Goal: Task Accomplishment & Management: Use online tool/utility

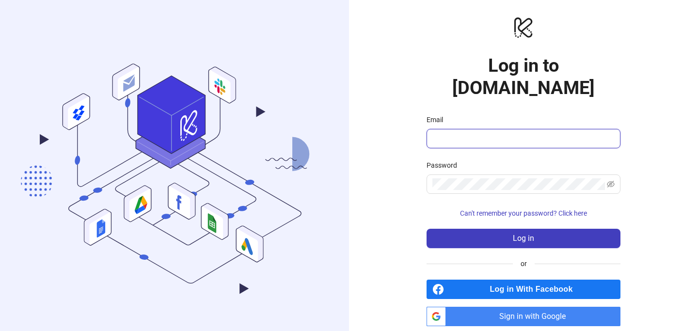
click at [465, 133] on input "Email" at bounding box center [522, 139] width 180 height 12
click at [474, 307] on span "Sign in with Google" at bounding box center [535, 316] width 171 height 19
click at [523, 307] on span "Sign in with Google" at bounding box center [535, 316] width 171 height 19
click at [455, 133] on form "Email Password Can't remember your password? Click here Log in" at bounding box center [523, 181] width 194 height 134
click at [458, 133] on input "Email" at bounding box center [522, 139] width 180 height 12
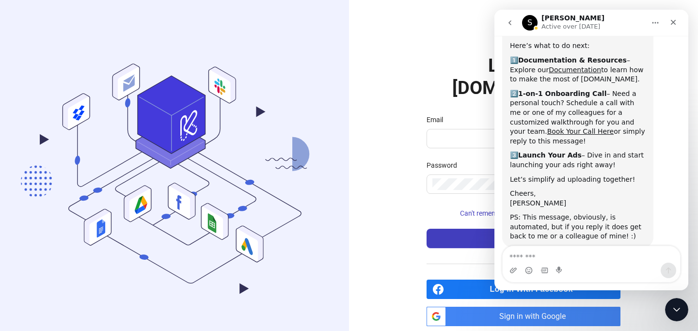
scroll to position [89, 0]
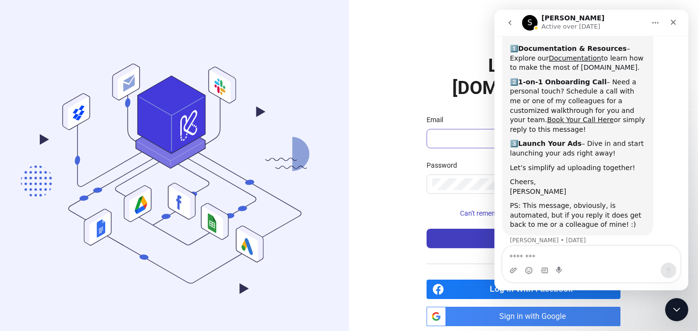
click at [463, 130] on span at bounding box center [523, 138] width 194 height 19
click at [454, 133] on input "Email" at bounding box center [522, 139] width 180 height 12
type input "**********"
click at [478, 229] on button "Log in" at bounding box center [523, 238] width 194 height 19
click at [672, 20] on icon "Close" at bounding box center [673, 22] width 8 height 8
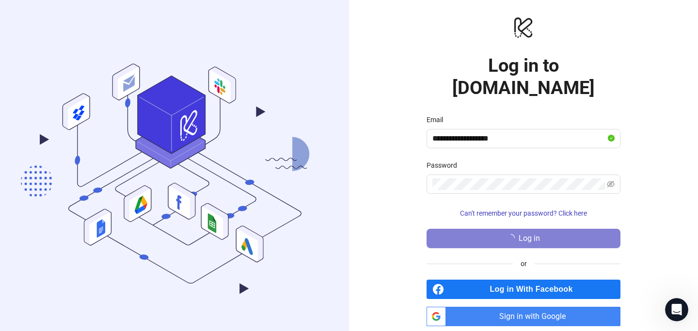
scroll to position [89, 0]
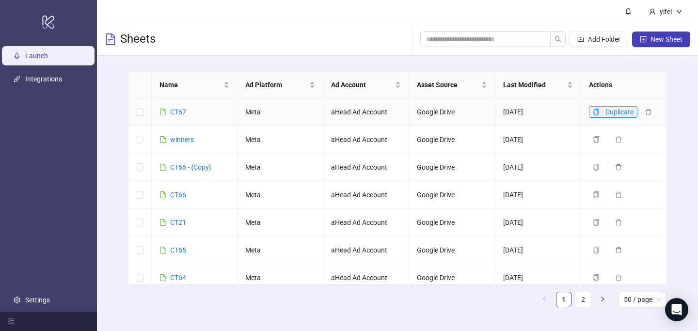
click at [596, 110] on icon "copy" at bounding box center [596, 112] width 7 height 7
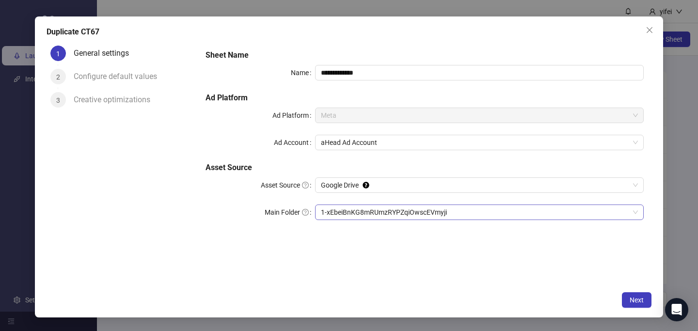
click at [343, 215] on span "1-xEbeiBnKG8mRUmzRYPZqiOwscEVmyji" at bounding box center [479, 212] width 317 height 15
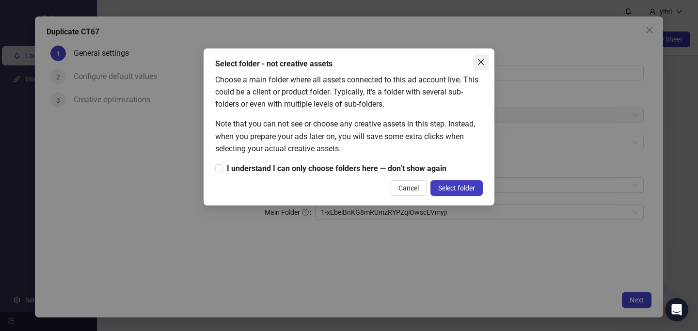
click at [478, 64] on icon "close" at bounding box center [481, 62] width 6 height 6
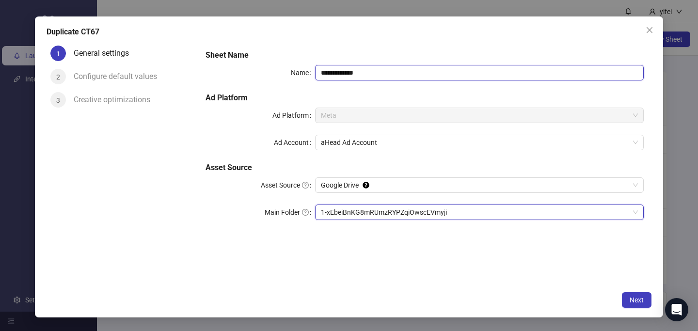
click at [337, 73] on input "**********" at bounding box center [479, 73] width 329 height 16
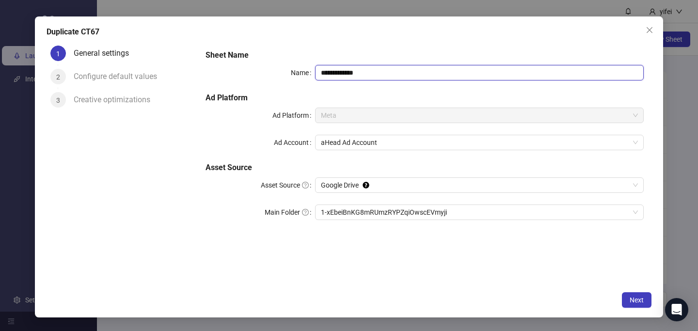
click at [362, 72] on input "**********" at bounding box center [479, 73] width 329 height 16
drag, startPoint x: 366, startPoint y: 76, endPoint x: 335, endPoint y: 72, distance: 30.7
click at [335, 72] on input "**********" at bounding box center [479, 73] width 329 height 16
click at [341, 212] on span "1-xEbeiBnKG8mRUmzRYPZqiOwscEVmyji" at bounding box center [479, 212] width 317 height 15
type input "****"
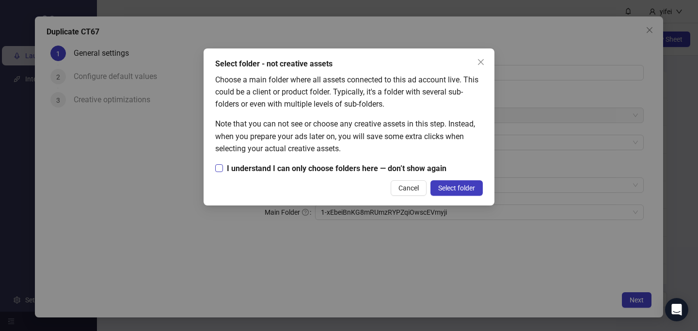
click at [365, 167] on span "I understand I can only choose folders here — don’t show again" at bounding box center [336, 168] width 227 height 12
click at [461, 185] on span "Select folder" at bounding box center [456, 188] width 37 height 8
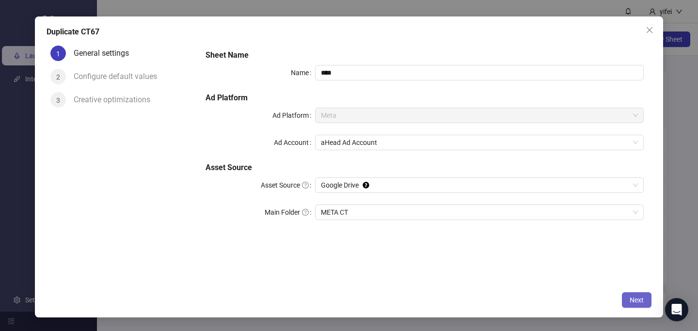
click at [630, 304] on button "Next" at bounding box center [637, 300] width 30 height 16
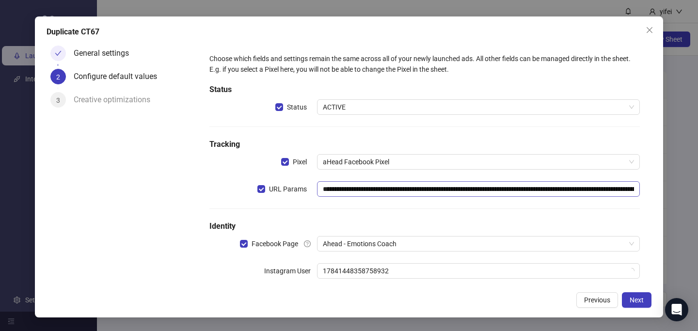
scroll to position [43, 0]
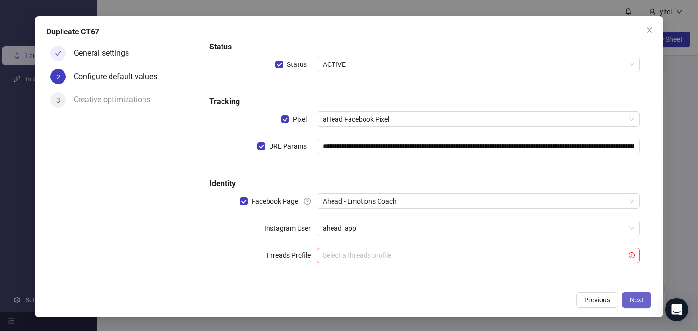
click at [634, 301] on span "Next" at bounding box center [636, 300] width 14 height 8
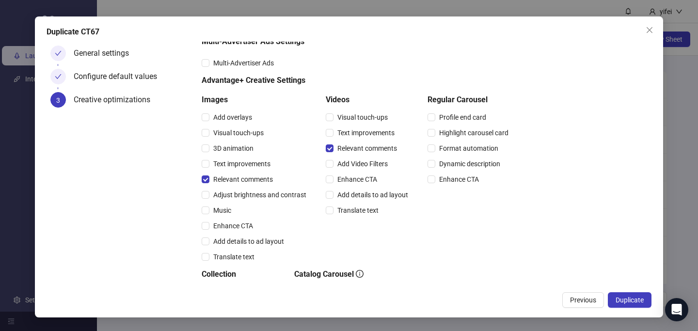
click at [619, 300] on span "Duplicate" at bounding box center [629, 300] width 28 height 8
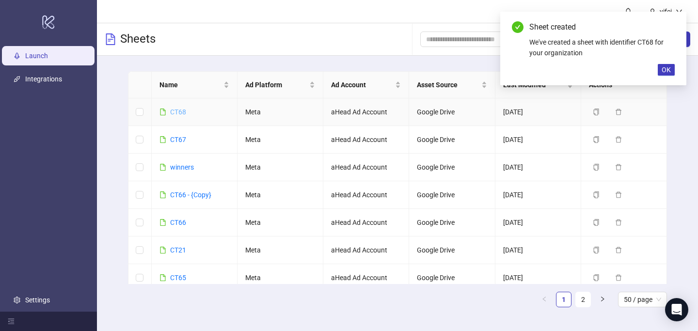
click at [176, 112] on link "CT68" at bounding box center [178, 112] width 16 height 8
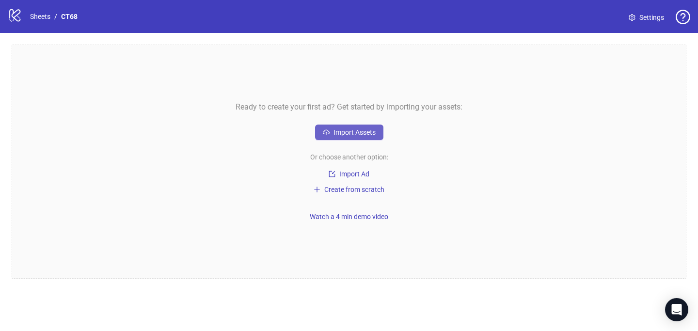
click at [341, 128] on span "Import Assets" at bounding box center [354, 132] width 42 height 8
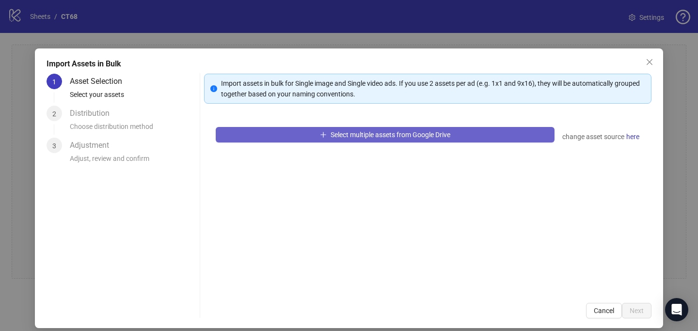
click at [284, 134] on button "Select multiple assets from Google Drive" at bounding box center [385, 135] width 339 height 16
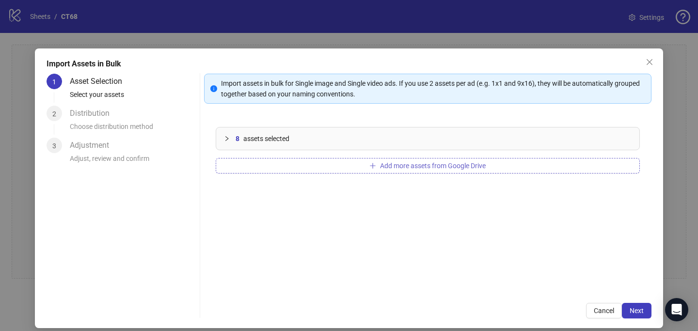
click at [341, 164] on button "Add more assets from Google Drive" at bounding box center [428, 166] width 424 height 16
click at [323, 164] on button "Add more assets from Google Drive" at bounding box center [428, 166] width 424 height 16
click at [389, 159] on button "Add more assets from Google Drive" at bounding box center [428, 166] width 424 height 16
click at [331, 170] on button "Add more assets from Google Drive" at bounding box center [428, 166] width 424 height 16
click at [353, 168] on button "Add more assets from Google Drive" at bounding box center [428, 166] width 424 height 16
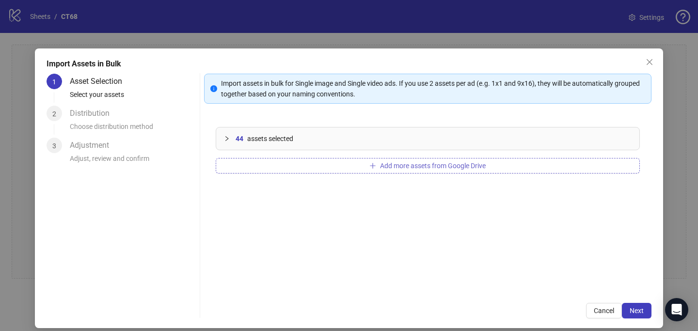
click at [335, 166] on button "Add more assets from Google Drive" at bounding box center [428, 166] width 424 height 16
click at [348, 161] on button "Add more assets from Google Drive" at bounding box center [428, 166] width 424 height 16
click at [404, 157] on div "54 assets selected Add more assets from Google Drive" at bounding box center [427, 203] width 447 height 176
click at [398, 160] on button "Add more assets from Google Drive" at bounding box center [428, 166] width 424 height 16
click at [456, 163] on span "Add more assets from Google Drive" at bounding box center [433, 166] width 106 height 8
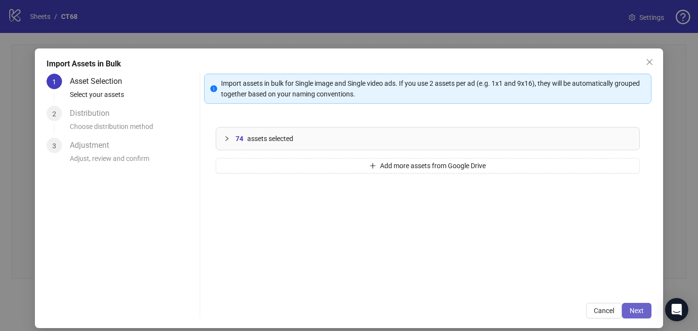
click at [638, 309] on span "Next" at bounding box center [636, 311] width 14 height 8
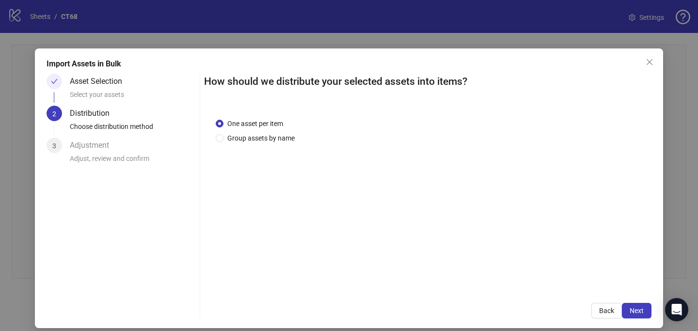
click at [634, 312] on span "Next" at bounding box center [636, 311] width 14 height 8
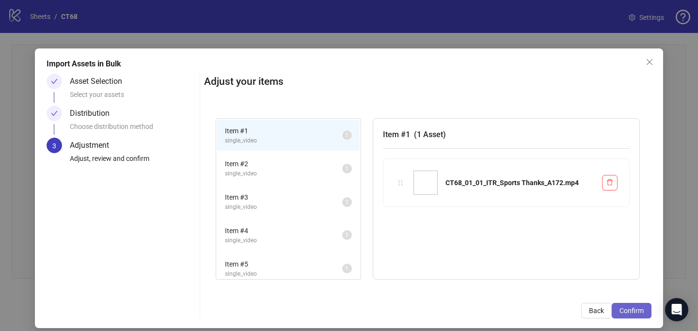
click at [628, 307] on span "Confirm" at bounding box center [631, 311] width 24 height 8
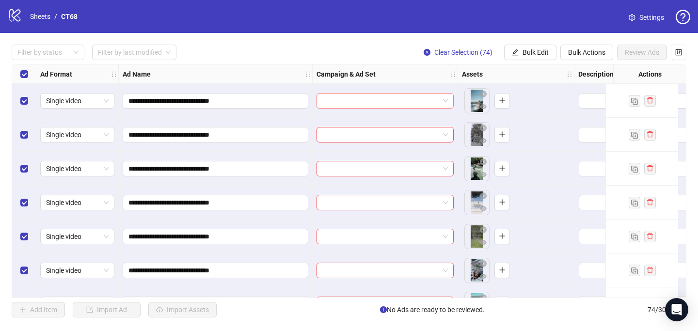
click at [390, 102] on input "search" at bounding box center [380, 101] width 117 height 15
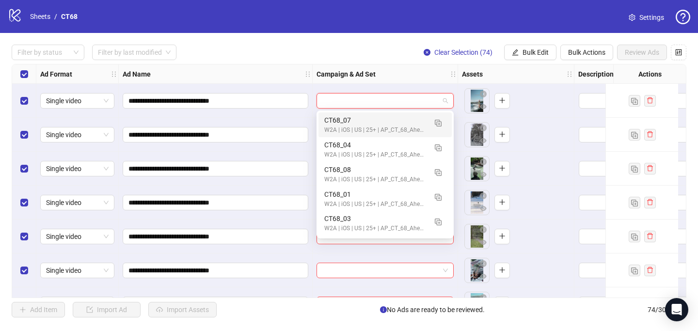
click at [291, 72] on div "Ad Name" at bounding box center [216, 73] width 194 height 19
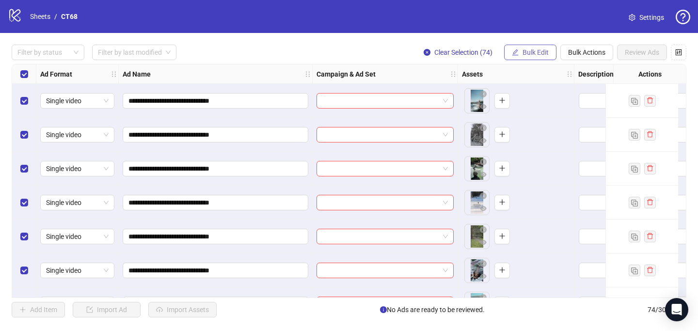
click at [523, 53] on span "Bulk Edit" at bounding box center [535, 52] width 26 height 8
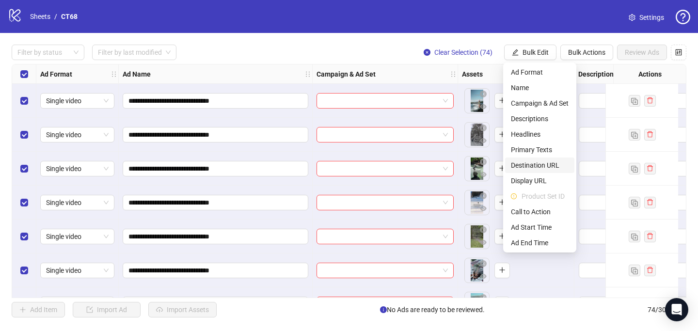
click at [542, 164] on span "Destination URL" at bounding box center [540, 165] width 58 height 11
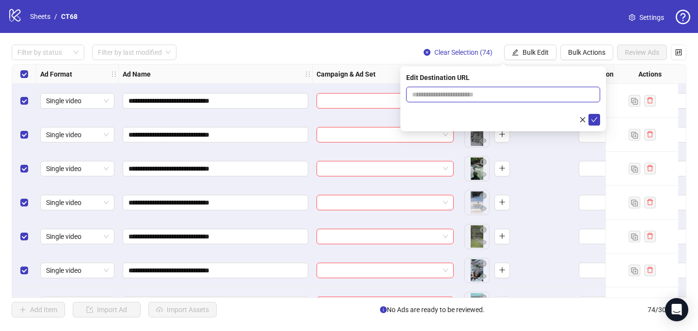
click at [486, 94] on input "text" at bounding box center [499, 94] width 174 height 11
click at [420, 90] on input "text" at bounding box center [499, 94] width 174 height 11
click at [455, 93] on input "text" at bounding box center [499, 94] width 174 height 11
paste input "**********"
type input "**********"
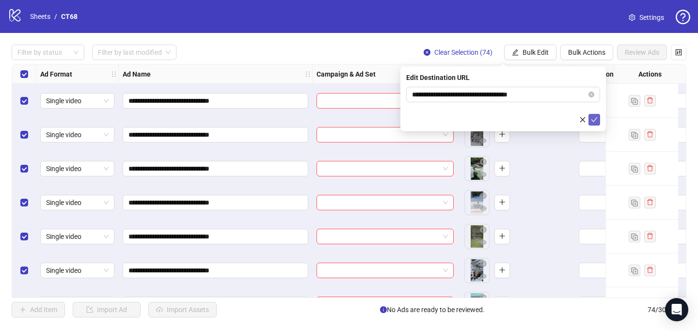
click at [594, 117] on icon "check" at bounding box center [594, 119] width 7 height 7
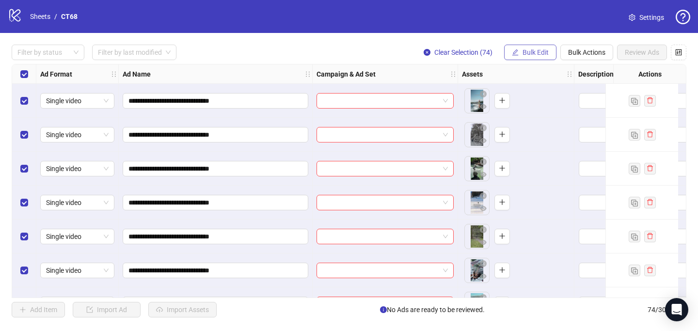
click at [538, 53] on span "Bulk Edit" at bounding box center [535, 52] width 26 height 8
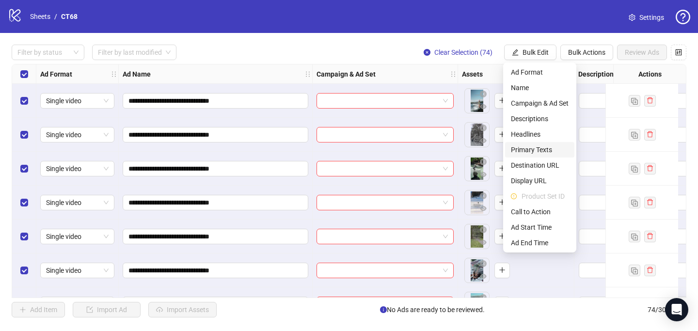
click at [547, 151] on span "Primary Texts" at bounding box center [540, 149] width 58 height 11
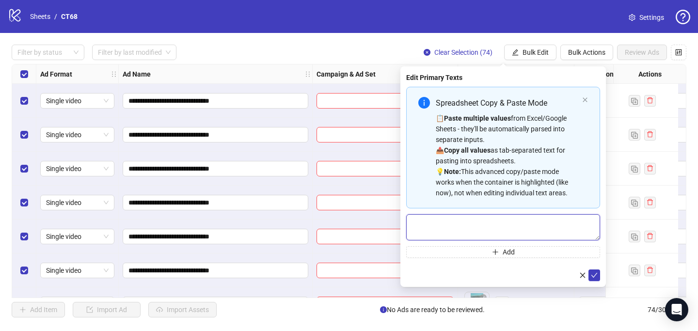
click at [468, 216] on textarea "Multi-text input container - paste or copy values" at bounding box center [503, 227] width 194 height 26
paste textarea "**********"
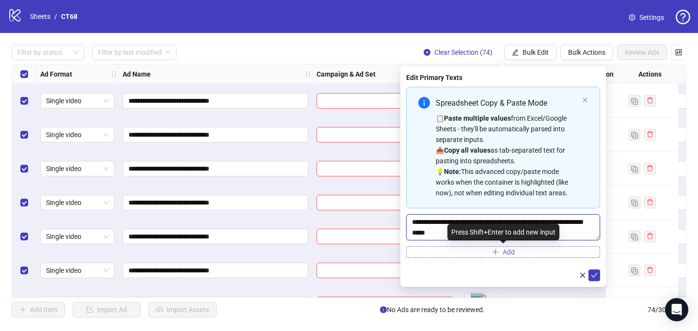
type textarea "**********"
click at [553, 251] on button "Add" at bounding box center [503, 252] width 194 height 12
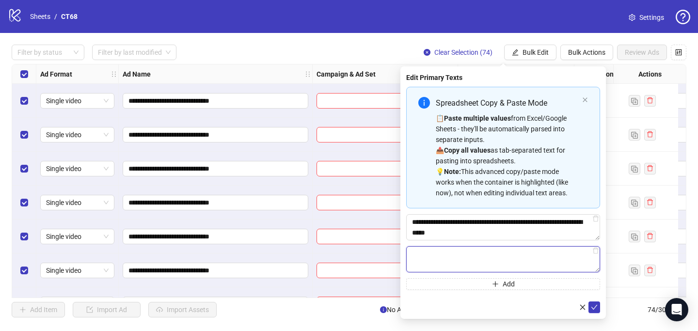
paste textarea "**********"
type textarea "**********"
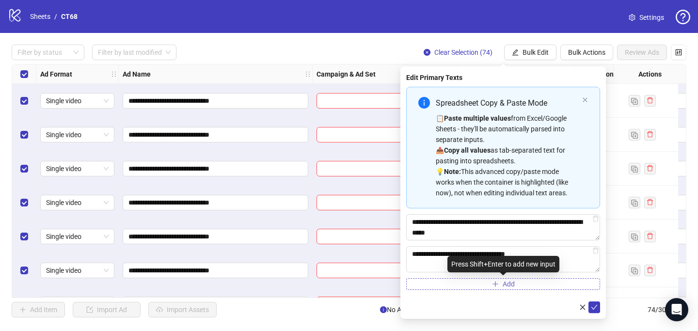
click at [551, 286] on button "Add" at bounding box center [503, 284] width 194 height 12
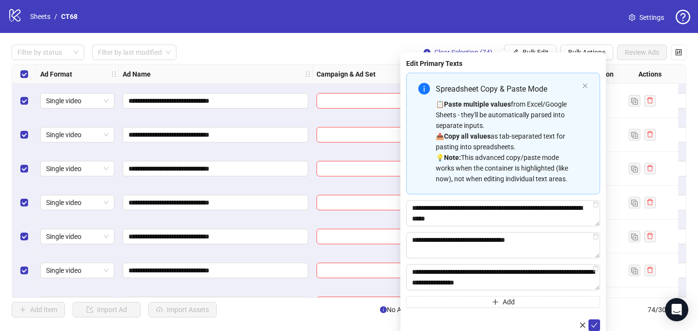
type textarea "**********"
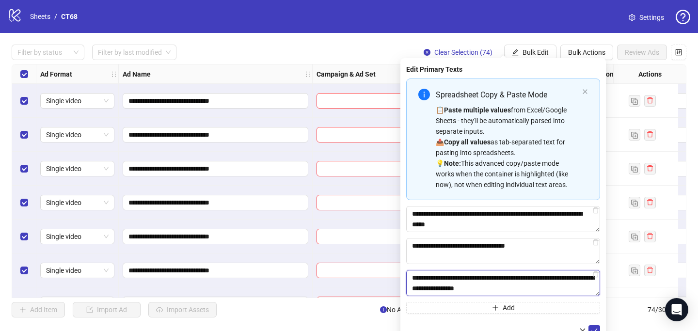
scroll to position [20, 0]
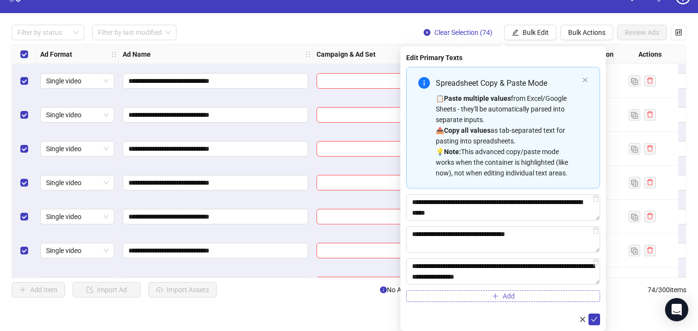
click at [501, 298] on button "Add" at bounding box center [503, 296] width 194 height 12
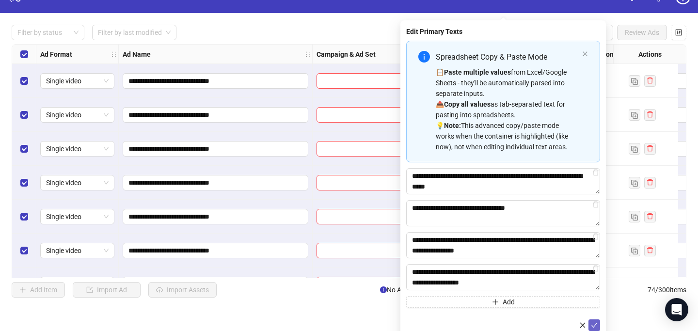
type textarea "**********"
click at [593, 323] on icon "check" at bounding box center [594, 325] width 7 height 7
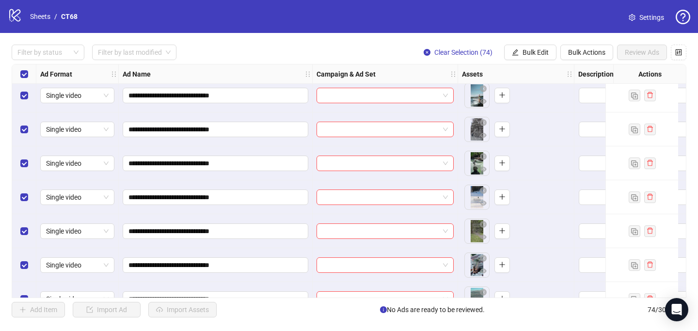
scroll to position [0, 0]
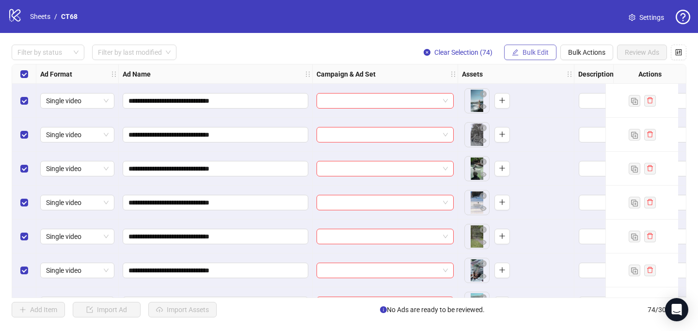
click at [544, 47] on button "Bulk Edit" at bounding box center [530, 53] width 52 height 16
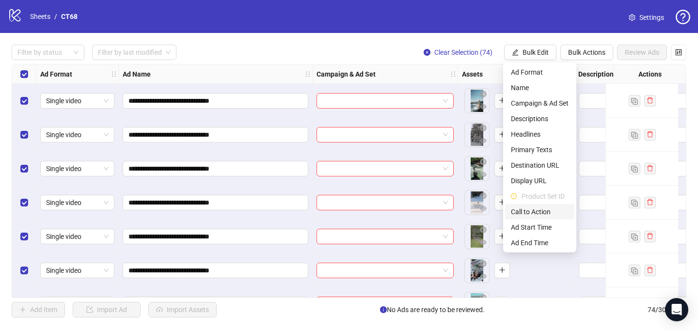
click at [542, 216] on span "Call to Action" at bounding box center [540, 211] width 58 height 11
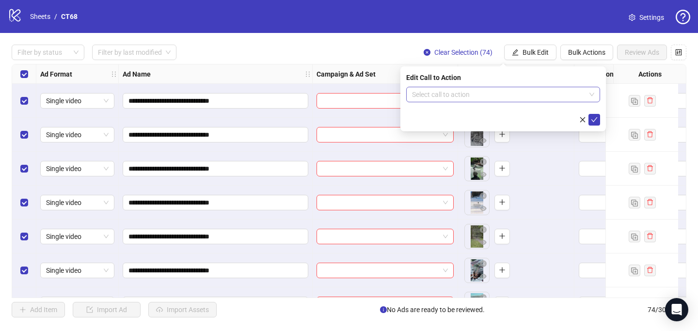
click at [440, 92] on input "search" at bounding box center [498, 94] width 173 height 15
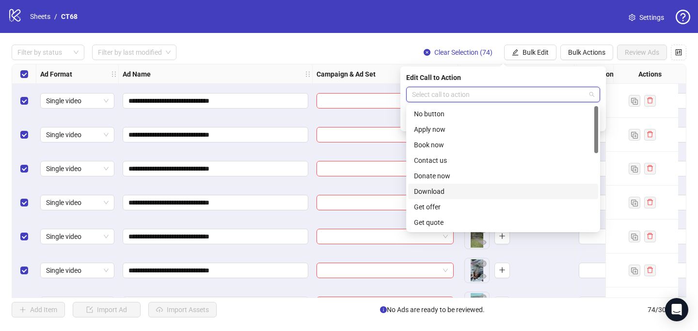
click at [440, 190] on div "Download" at bounding box center [503, 191] width 178 height 11
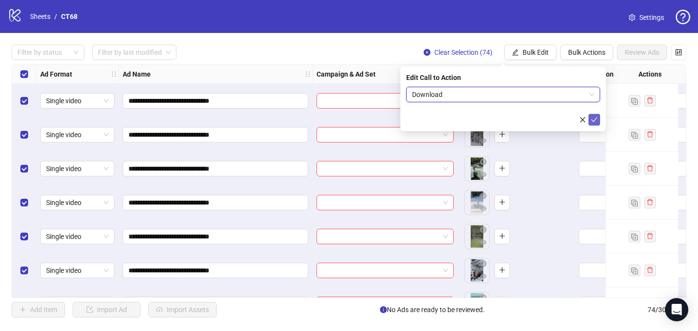
click at [594, 120] on icon "check" at bounding box center [594, 119] width 6 height 5
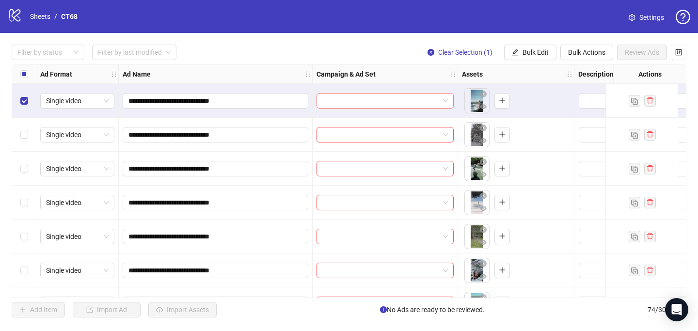
click at [380, 100] on input "search" at bounding box center [380, 101] width 117 height 15
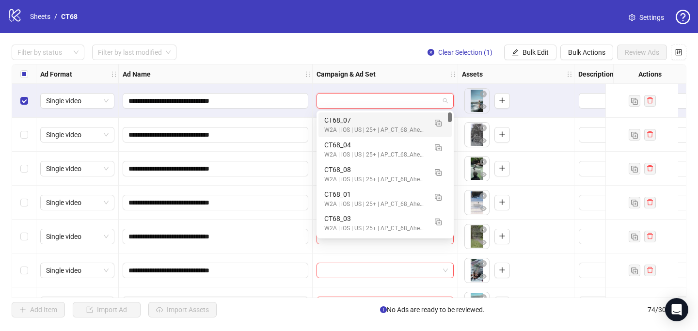
click at [339, 102] on input "search" at bounding box center [380, 101] width 117 height 15
click at [19, 135] on div "Select row 2" at bounding box center [24, 135] width 24 height 34
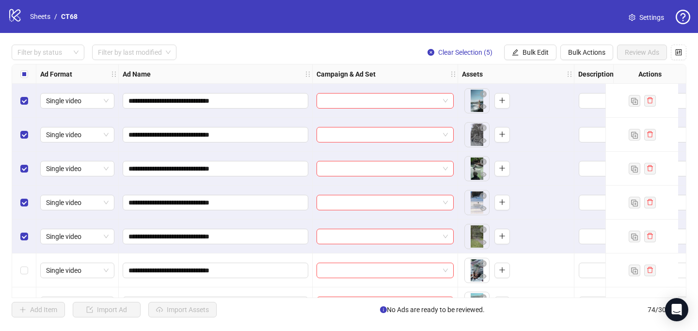
scroll to position [47, 0]
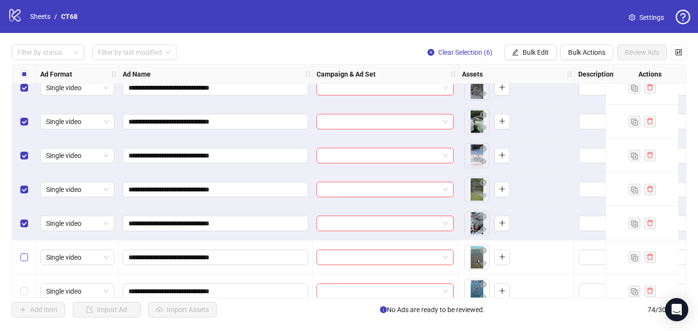
click at [23, 252] on label "Select row 7" at bounding box center [24, 257] width 8 height 11
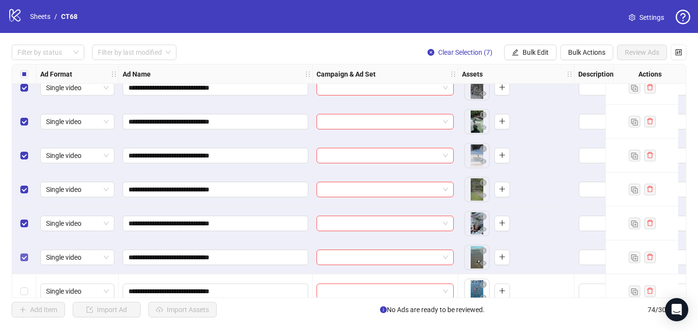
click at [23, 252] on label "Select row 7" at bounding box center [24, 257] width 8 height 11
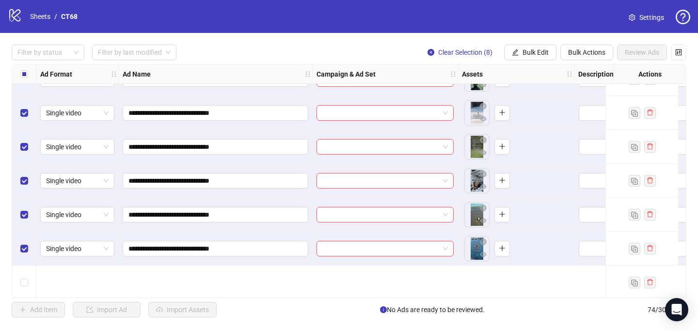
scroll to position [0, 0]
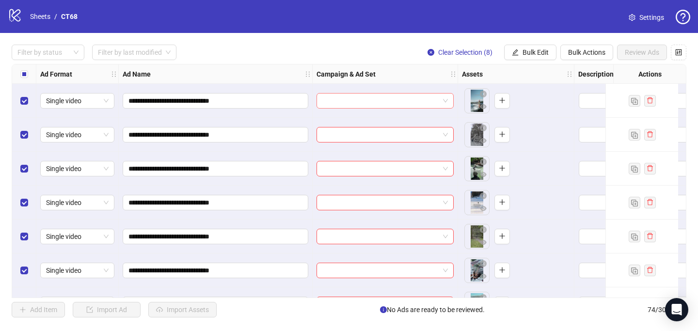
click at [447, 102] on span at bounding box center [384, 101] width 125 height 15
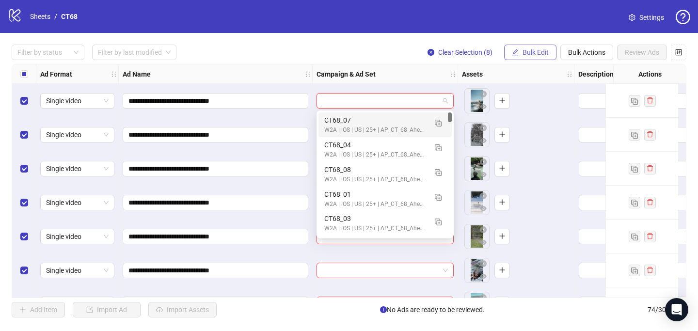
click at [528, 58] on button "Bulk Edit" at bounding box center [530, 53] width 52 height 16
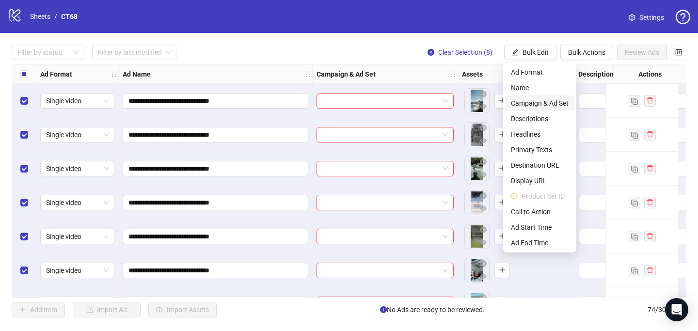
click at [529, 100] on span "Campaign & Ad Set" at bounding box center [540, 103] width 58 height 11
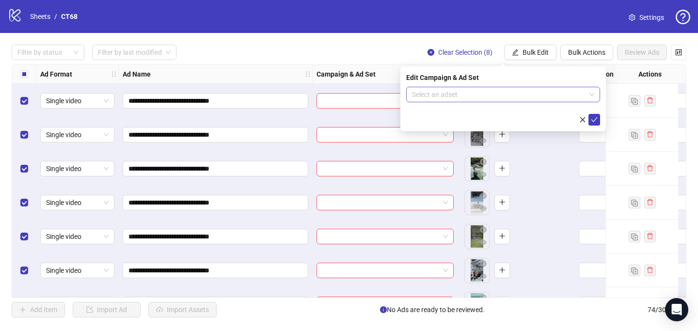
click at [485, 94] on input "search" at bounding box center [498, 94] width 173 height 15
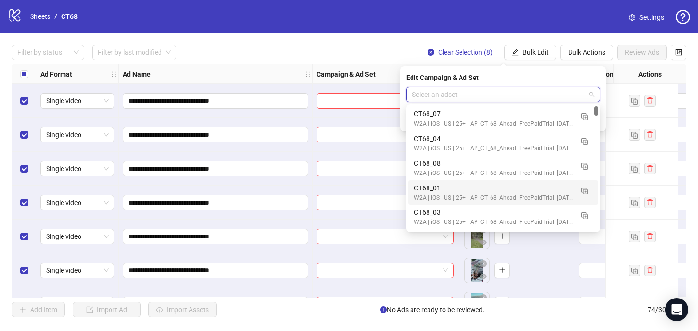
click at [454, 189] on div "CT68_01" at bounding box center [493, 188] width 159 height 11
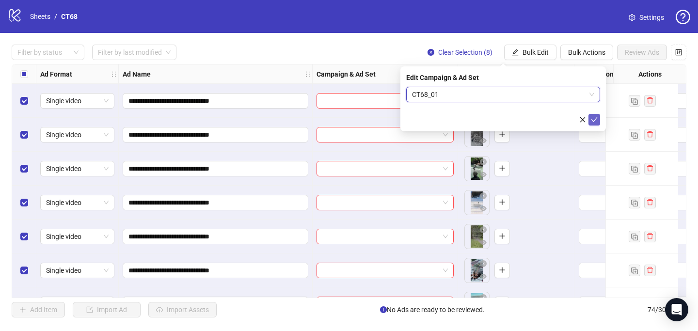
click at [596, 118] on icon "check" at bounding box center [594, 119] width 6 height 5
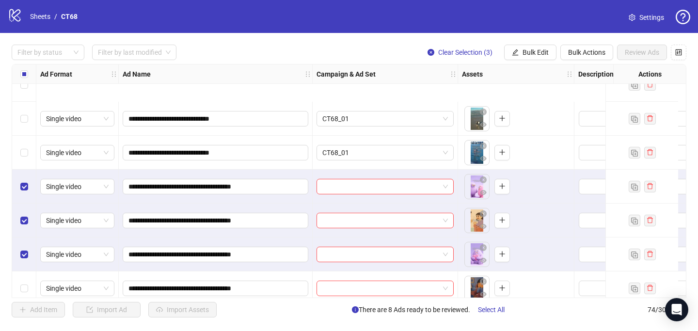
scroll to position [257, 0]
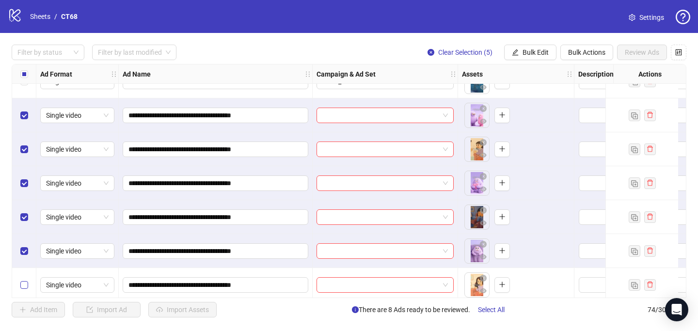
click at [23, 289] on label "Select row 14" at bounding box center [24, 285] width 8 height 11
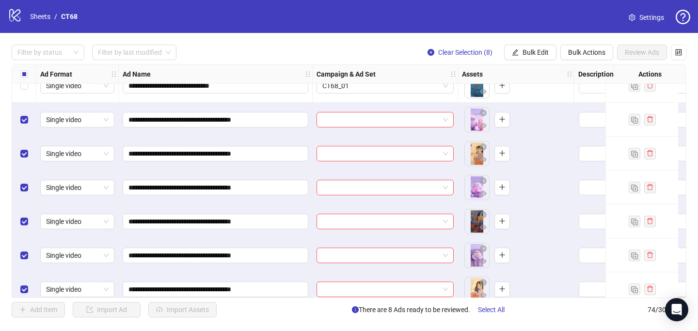
scroll to position [247, 0]
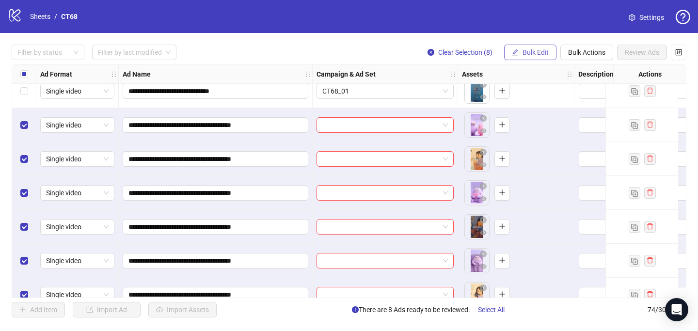
click at [535, 56] on span "Bulk Edit" at bounding box center [535, 52] width 26 height 8
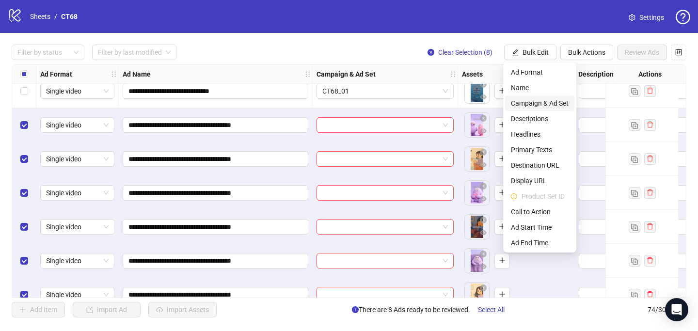
click at [535, 102] on span "Campaign & Ad Set" at bounding box center [540, 103] width 58 height 11
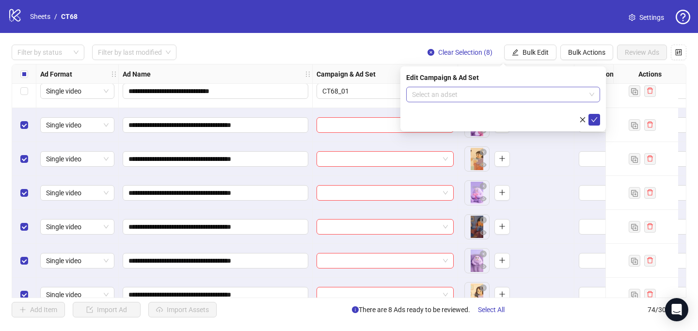
click at [503, 94] on input "search" at bounding box center [498, 94] width 173 height 15
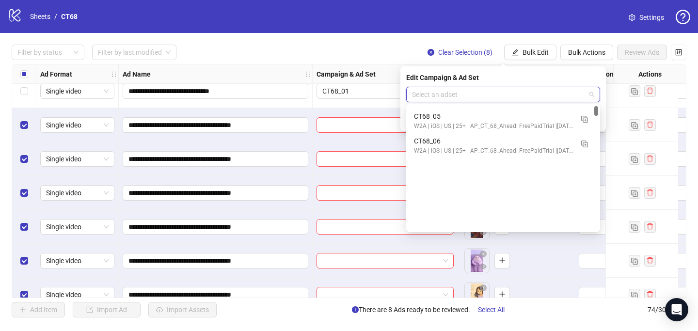
scroll to position [0, 0]
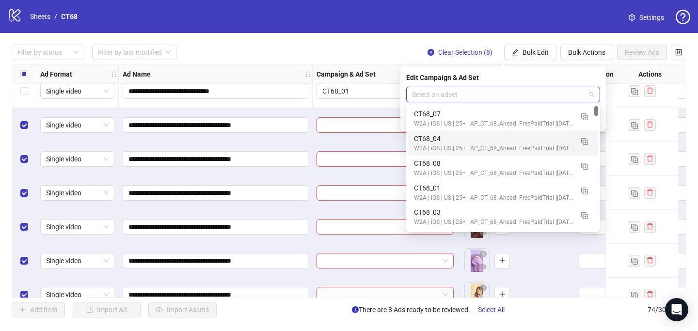
drag, startPoint x: 596, startPoint y: 109, endPoint x: 595, endPoint y: 103, distance: 5.4
click at [595, 103] on body "**********" at bounding box center [349, 165] width 698 height 331
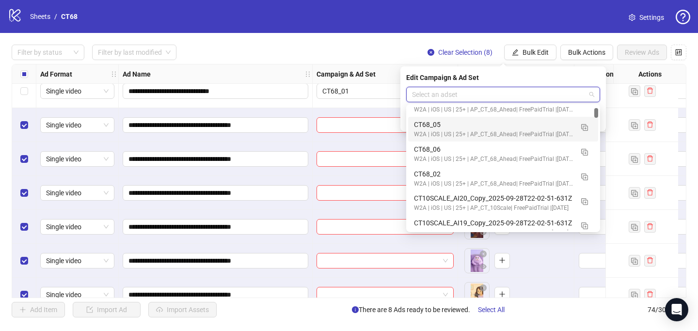
scroll to position [113, 0]
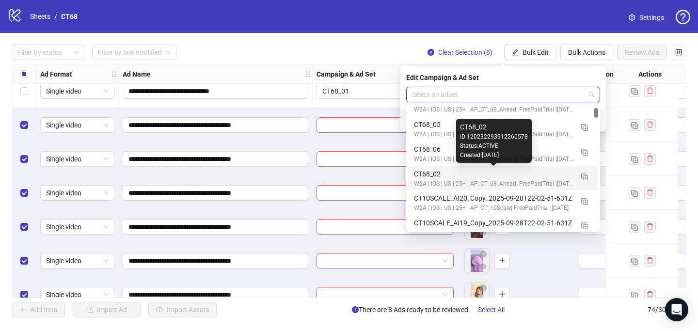
click at [422, 175] on div "CT68_02" at bounding box center [493, 174] width 159 height 11
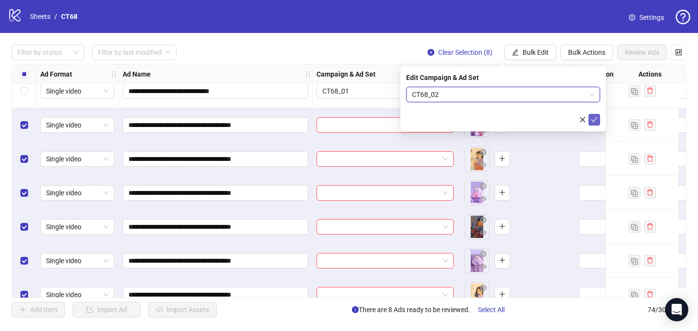
click at [591, 118] on icon "check" at bounding box center [594, 119] width 7 height 7
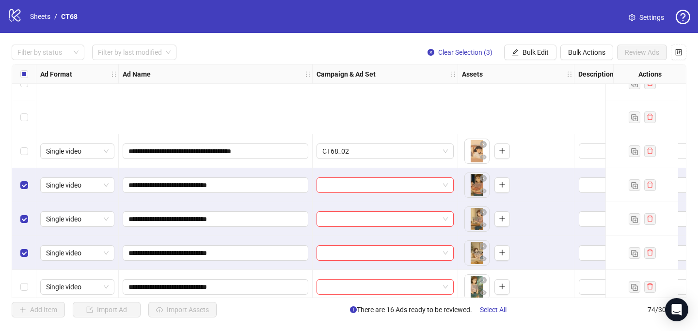
scroll to position [562, 0]
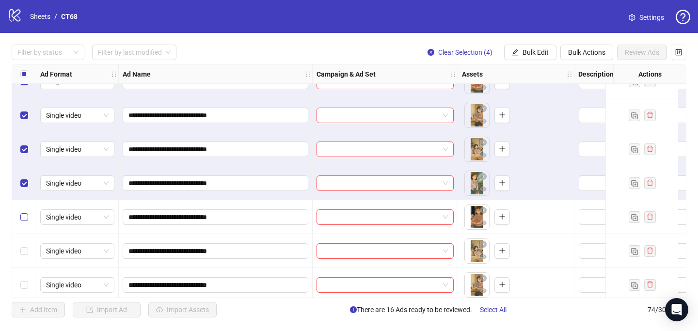
click at [25, 212] on label "Select row 21" at bounding box center [24, 217] width 8 height 11
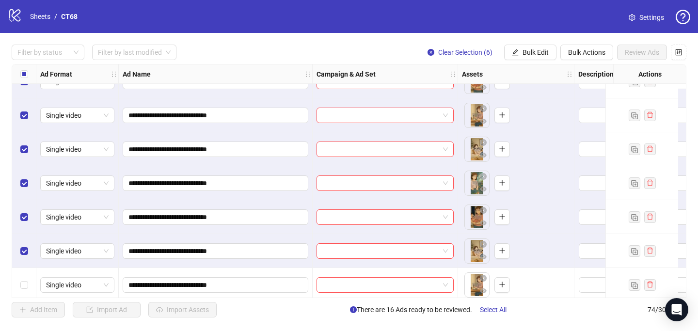
scroll to position [614, 0]
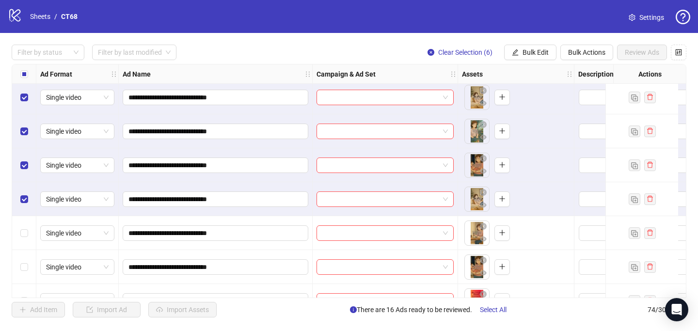
click at [19, 231] on div "Select row 23" at bounding box center [24, 233] width 24 height 34
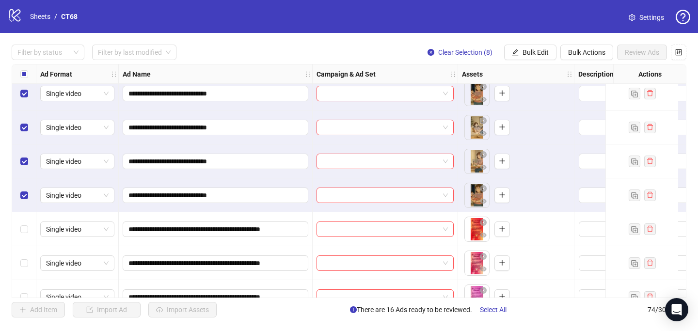
scroll to position [686, 0]
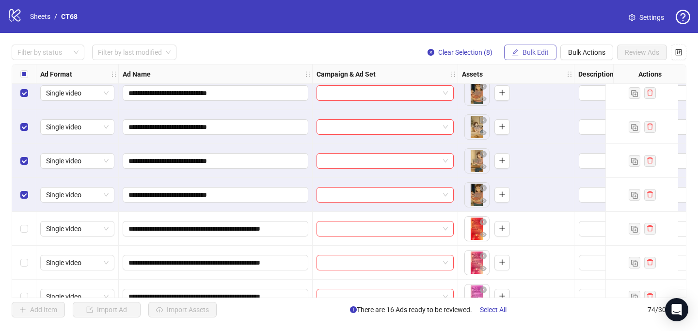
click at [544, 54] on span "Bulk Edit" at bounding box center [535, 52] width 26 height 8
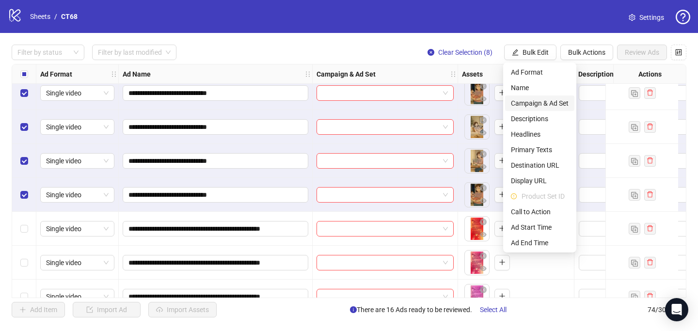
click at [530, 106] on span "Campaign & Ad Set" at bounding box center [540, 103] width 58 height 11
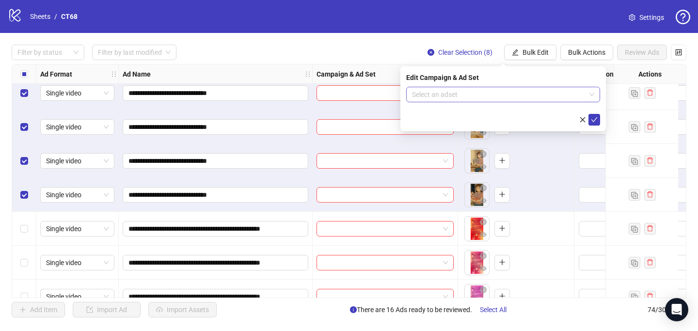
click at [482, 90] on input "search" at bounding box center [498, 94] width 173 height 15
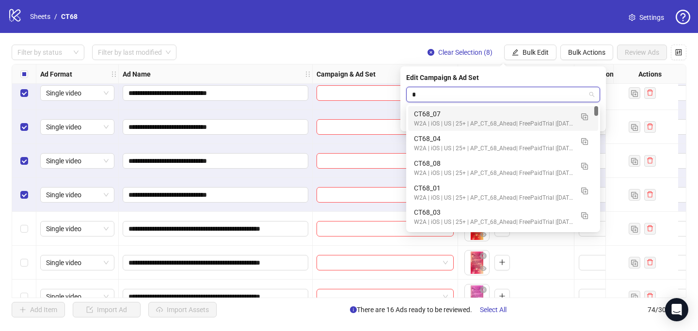
type input "**"
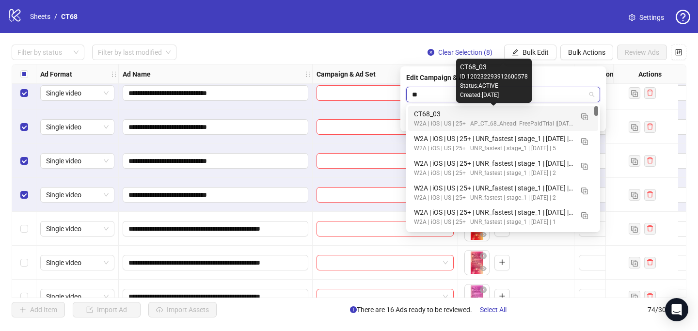
click at [475, 112] on div "CT68_03" at bounding box center [493, 114] width 159 height 11
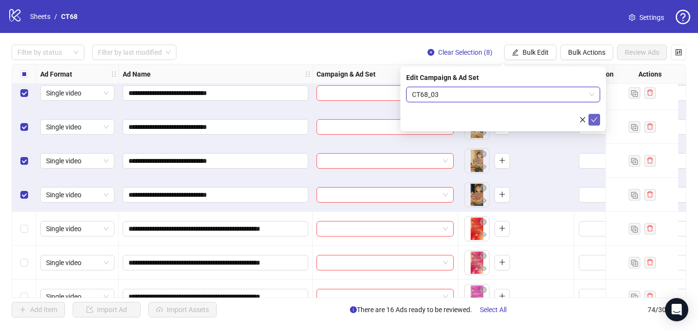
click at [596, 119] on icon "check" at bounding box center [594, 119] width 7 height 7
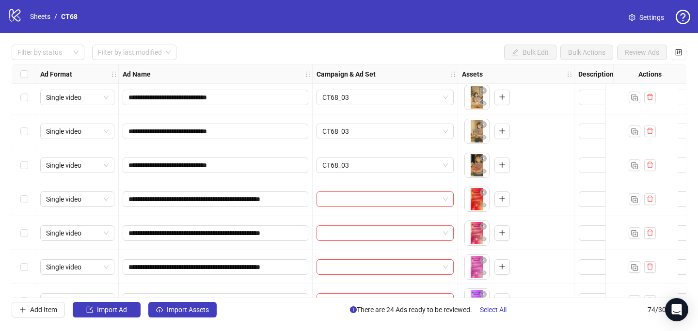
scroll to position [742, 0]
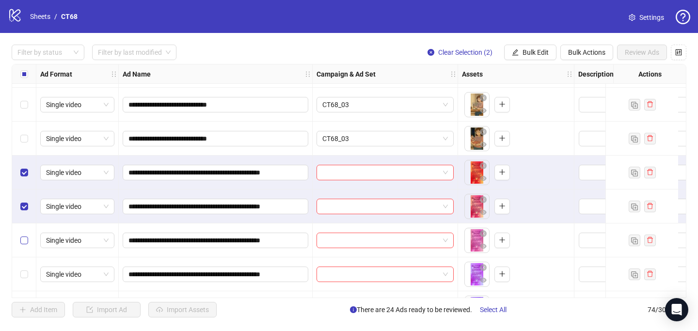
click at [25, 235] on label "Select row 27" at bounding box center [24, 240] width 8 height 11
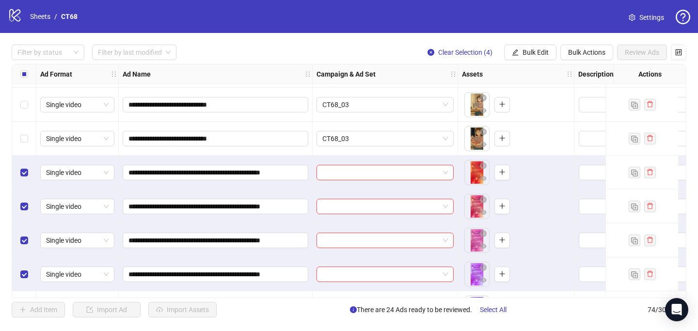
scroll to position [797, 0]
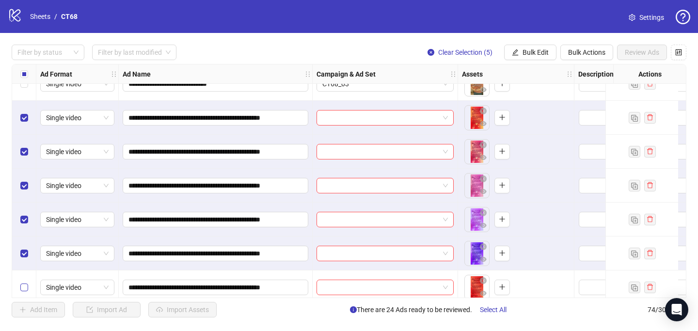
click at [25, 282] on label "Select row 30" at bounding box center [24, 287] width 8 height 11
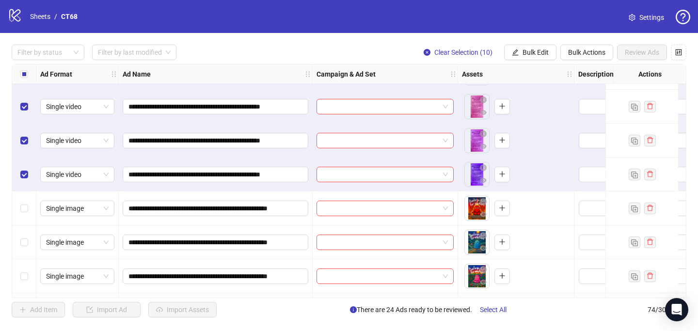
scroll to position [1048, 0]
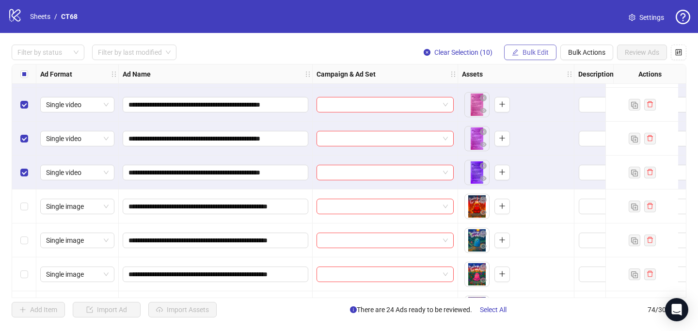
click at [537, 54] on span "Bulk Edit" at bounding box center [535, 52] width 26 height 8
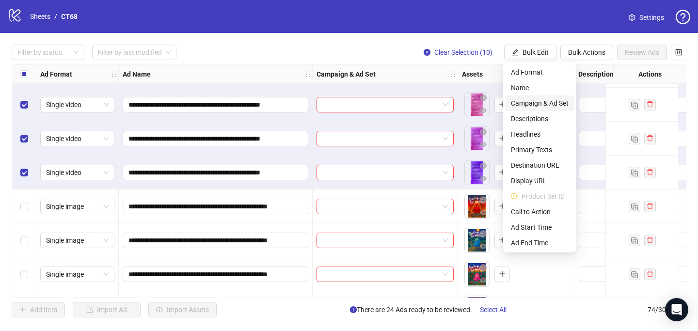
click at [532, 102] on span "Campaign & Ad Set" at bounding box center [540, 103] width 58 height 11
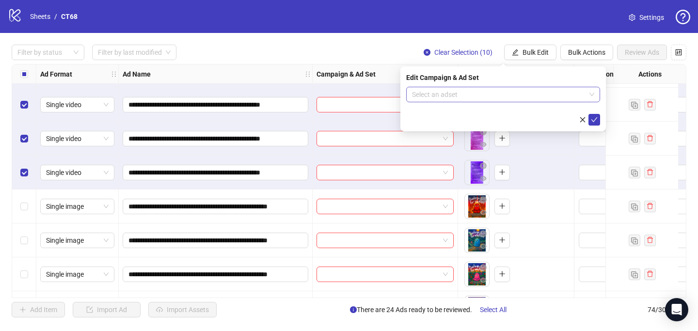
click at [476, 90] on input "search" at bounding box center [498, 94] width 173 height 15
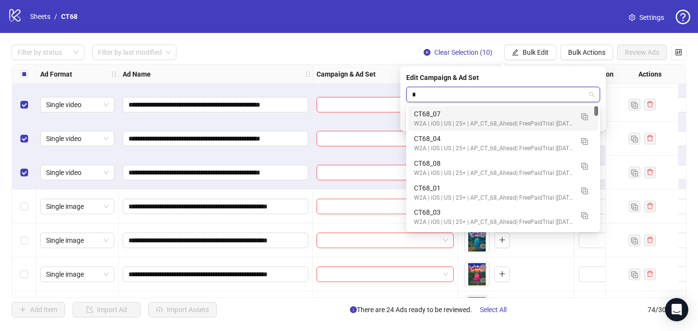
type input "**"
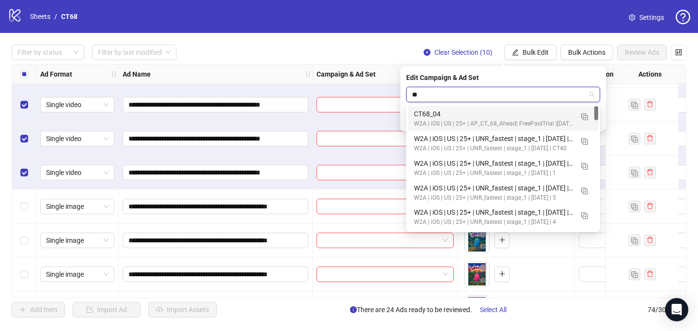
click at [470, 117] on div "CT68_04" at bounding box center [493, 114] width 159 height 11
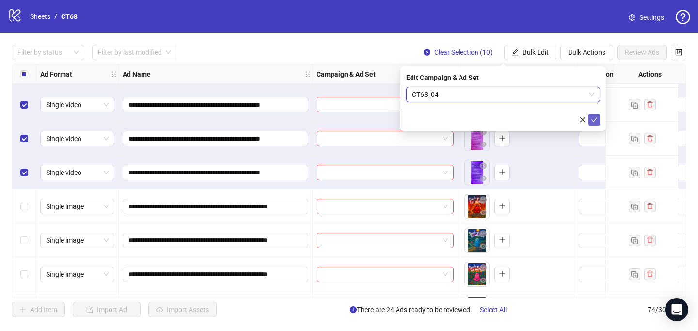
click at [599, 117] on button "submit" at bounding box center [594, 120] width 12 height 12
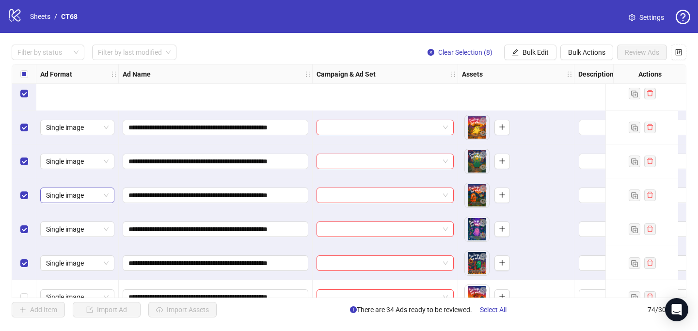
scroll to position [1308, 0]
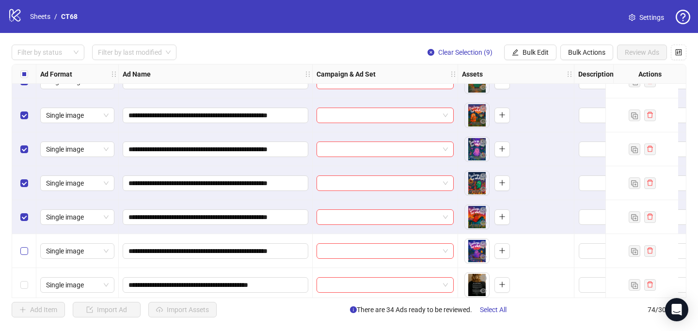
click at [24, 246] on label "Select row 44" at bounding box center [24, 251] width 8 height 11
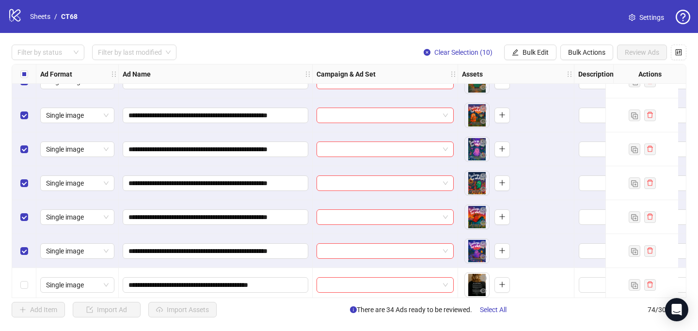
scroll to position [1336, 0]
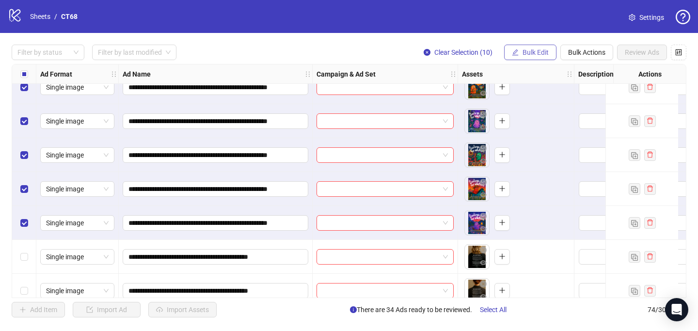
click at [532, 51] on span "Bulk Edit" at bounding box center [535, 52] width 26 height 8
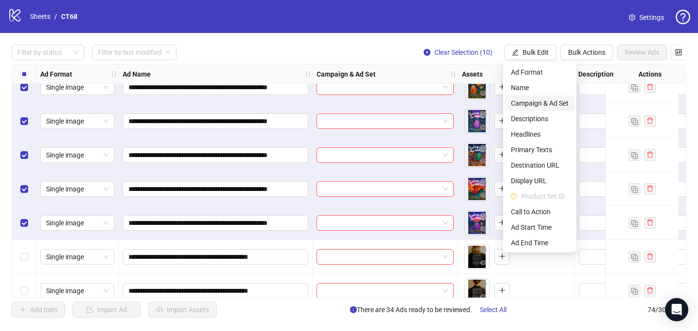
click at [528, 104] on span "Campaign & Ad Set" at bounding box center [540, 103] width 58 height 11
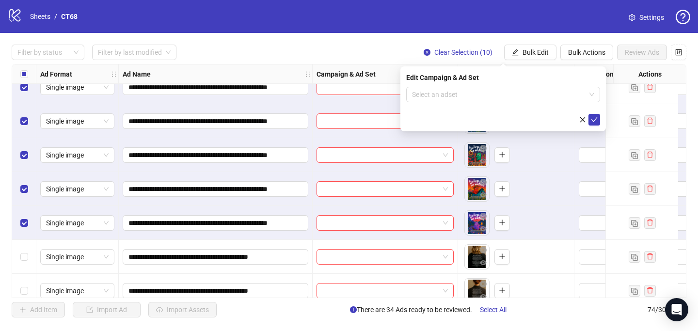
click at [461, 102] on form "Select an adset" at bounding box center [503, 106] width 194 height 39
click at [456, 100] on input "search" at bounding box center [498, 94] width 173 height 15
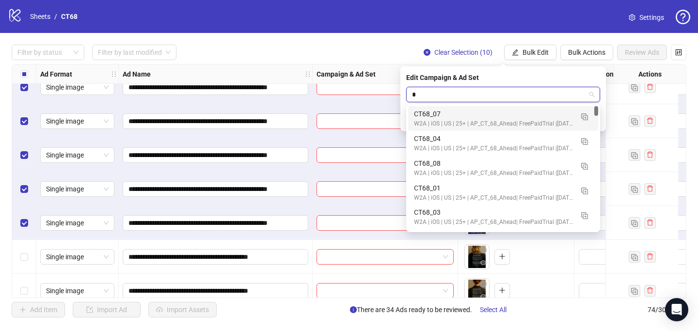
type input "**"
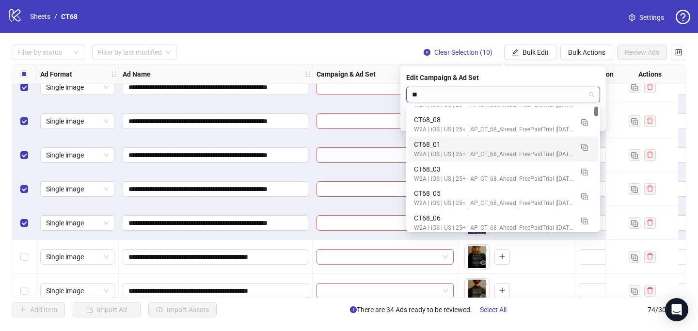
scroll to position [44, 0]
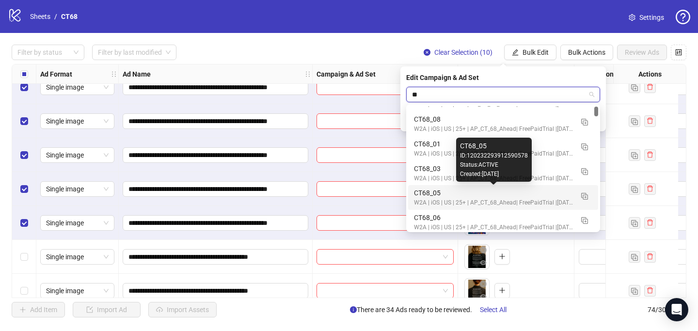
click at [448, 195] on div "CT68_05" at bounding box center [493, 193] width 159 height 11
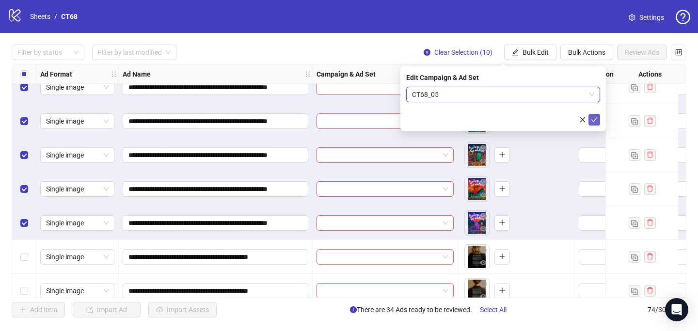
click at [592, 118] on icon "check" at bounding box center [594, 119] width 7 height 7
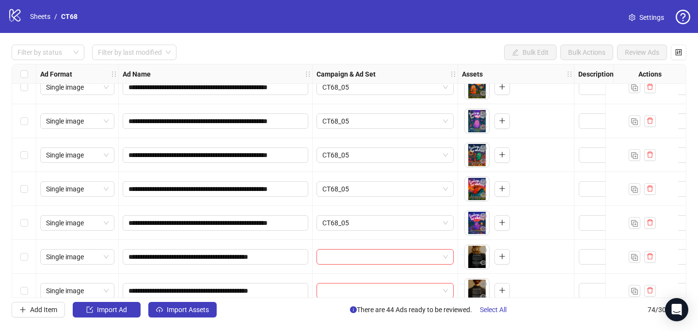
scroll to position [1385, 0]
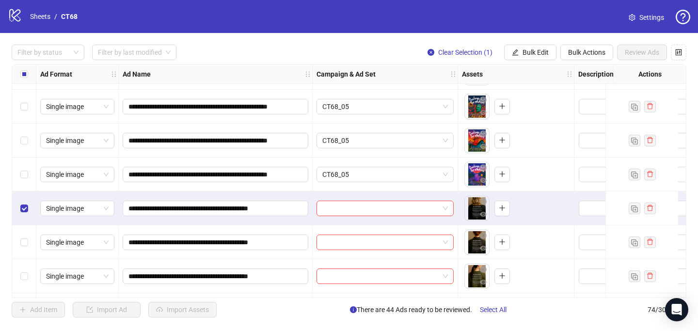
click at [28, 246] on div "Select row 46" at bounding box center [24, 242] width 24 height 34
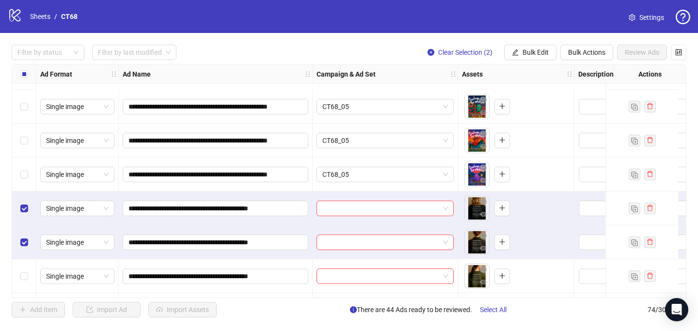
scroll to position [1448, 0]
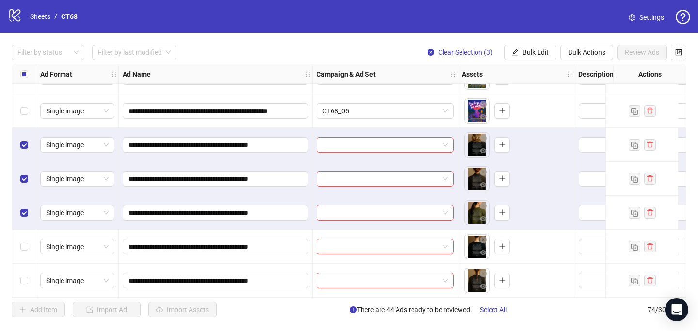
click at [25, 252] on div "Select row 48" at bounding box center [24, 247] width 24 height 34
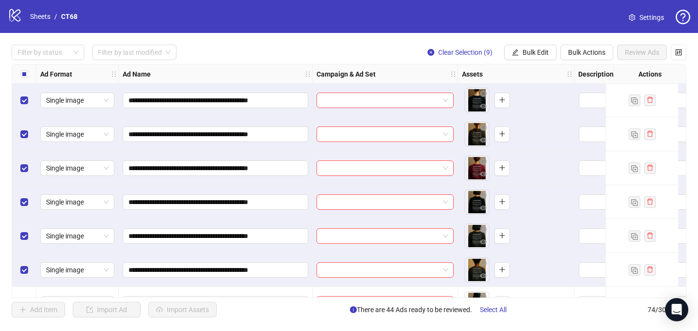
scroll to position [1679, 0]
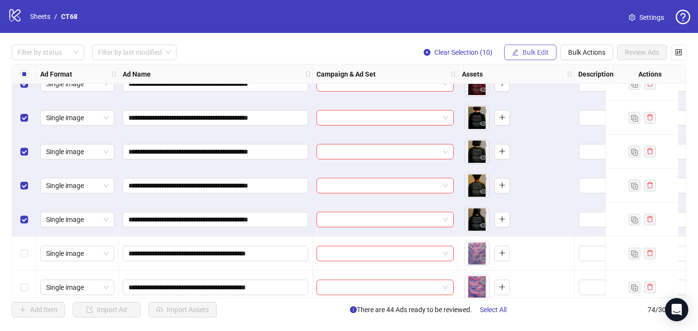
click at [543, 49] on span "Bulk Edit" at bounding box center [535, 52] width 26 height 8
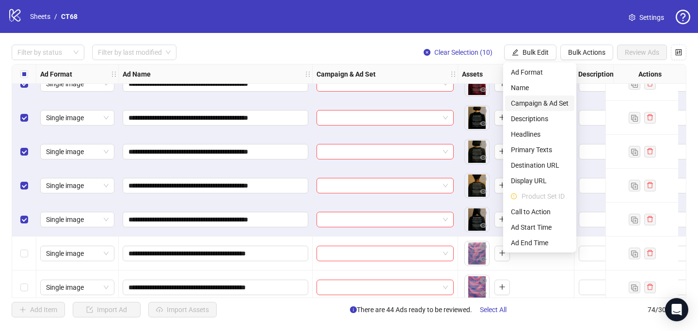
click at [540, 99] on span "Campaign & Ad Set" at bounding box center [540, 103] width 58 height 11
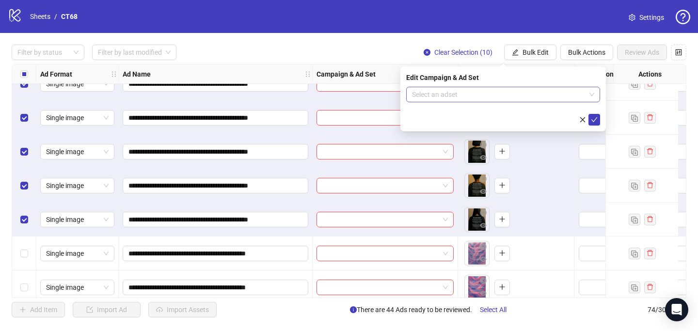
click at [502, 95] on input "search" at bounding box center [498, 94] width 173 height 15
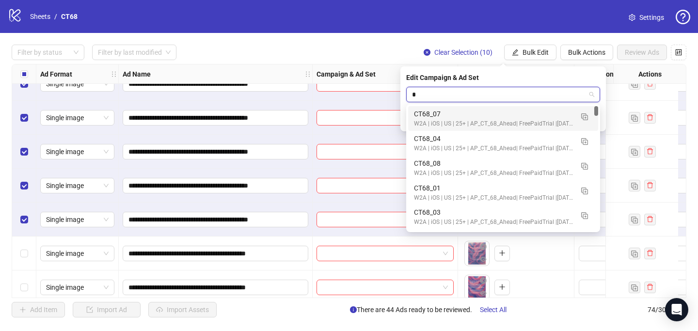
type input "**"
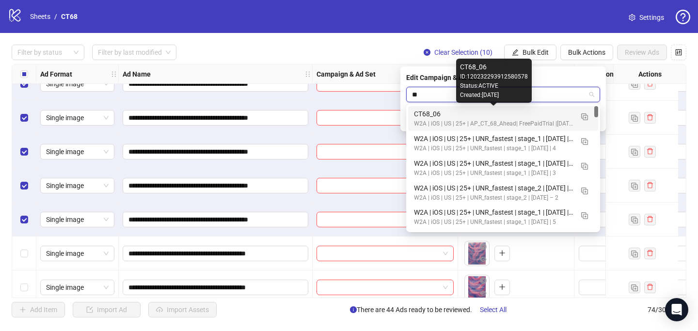
click at [488, 116] on div "CT68_06" at bounding box center [493, 114] width 159 height 11
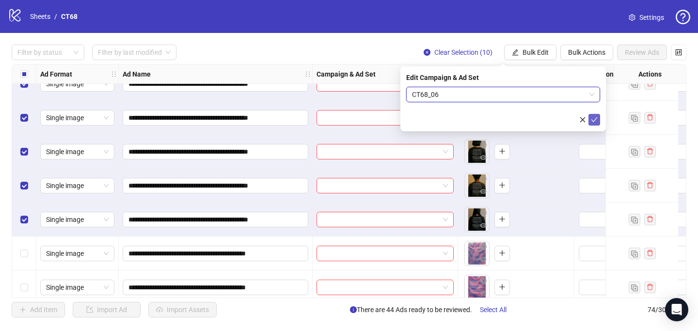
click at [591, 118] on icon "check" at bounding box center [594, 119] width 7 height 7
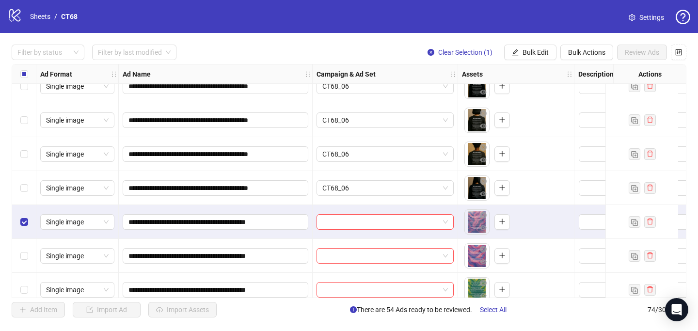
scroll to position [1756, 0]
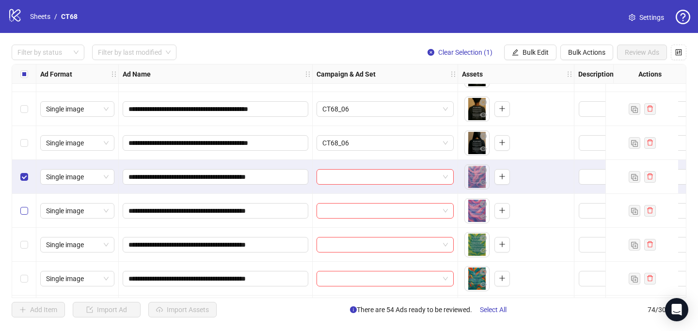
click at [22, 216] on label "Select row 56" at bounding box center [24, 210] width 8 height 11
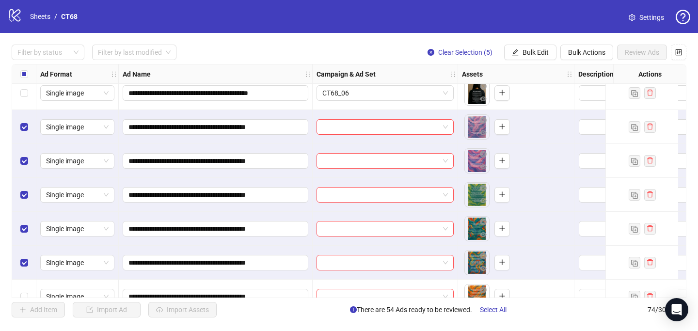
scroll to position [1881, 0]
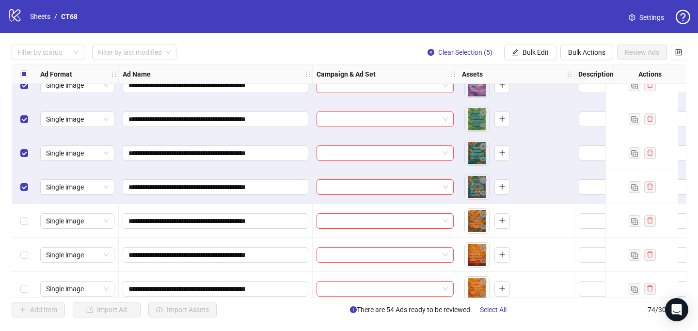
click at [19, 223] on div "Select row 60" at bounding box center [24, 221] width 24 height 34
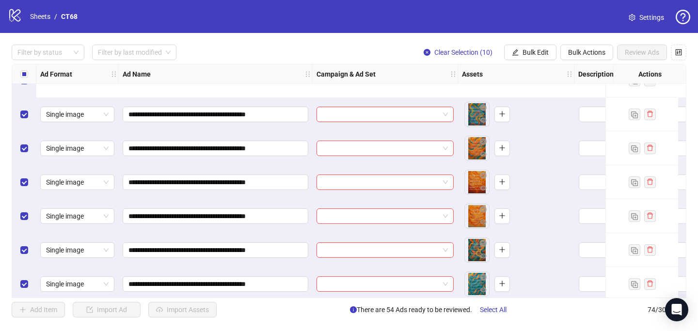
scroll to position [2046, 0]
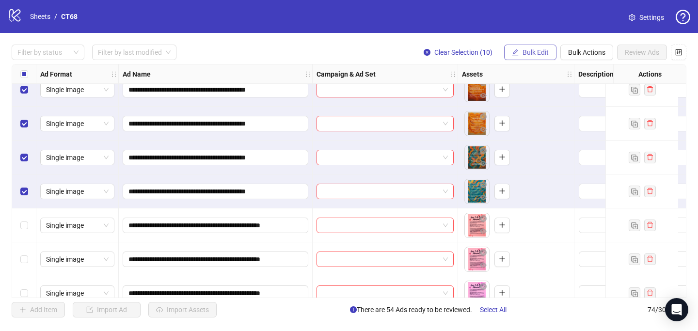
click at [541, 50] on span "Bulk Edit" at bounding box center [535, 52] width 26 height 8
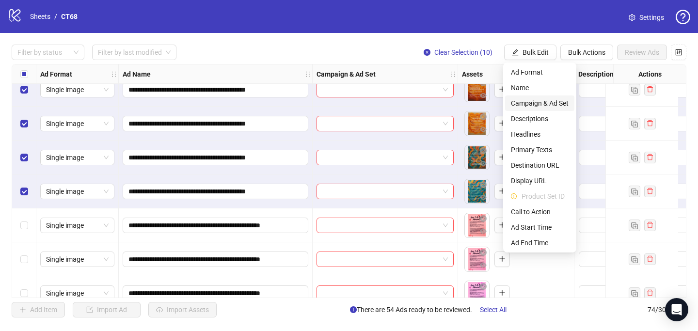
click at [538, 101] on span "Campaign & Ad Set" at bounding box center [540, 103] width 58 height 11
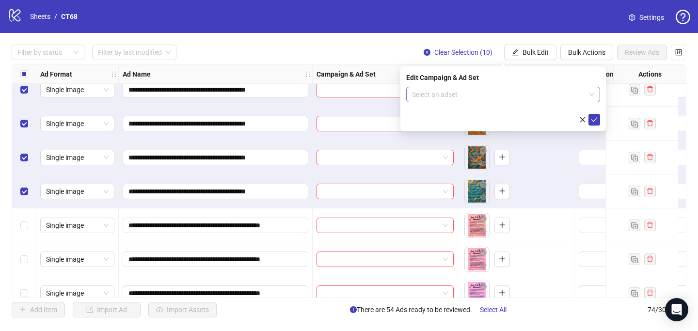
click at [486, 92] on input "search" at bounding box center [498, 94] width 173 height 15
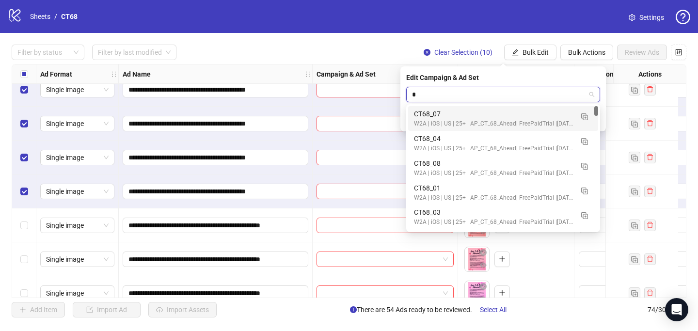
type input "**"
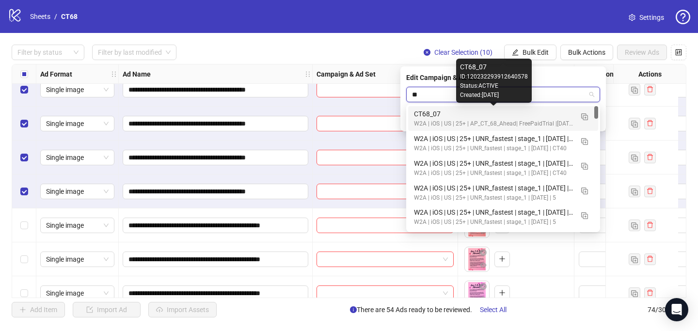
click at [478, 115] on div "CT68_07" at bounding box center [493, 114] width 159 height 11
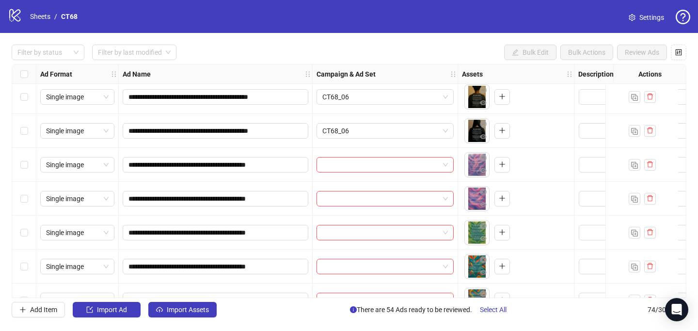
scroll to position [1756, 0]
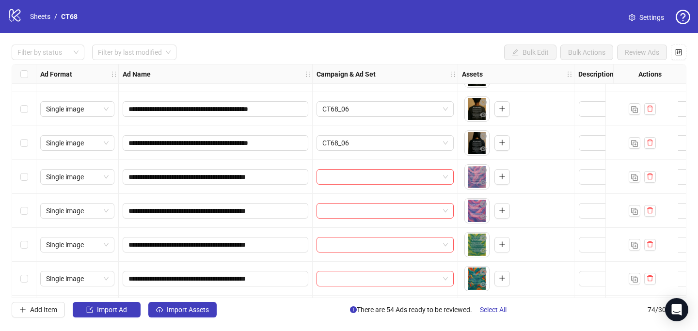
click at [23, 182] on div "Select row 55" at bounding box center [24, 177] width 24 height 34
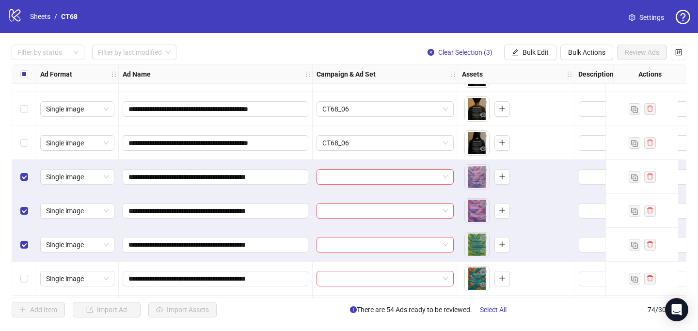
scroll to position [1806, 0]
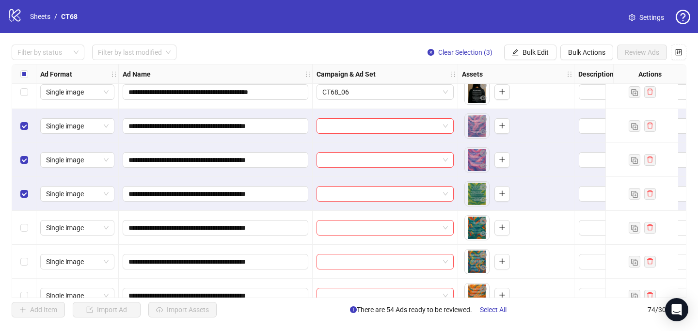
click at [28, 233] on div "Select row 58" at bounding box center [24, 228] width 24 height 34
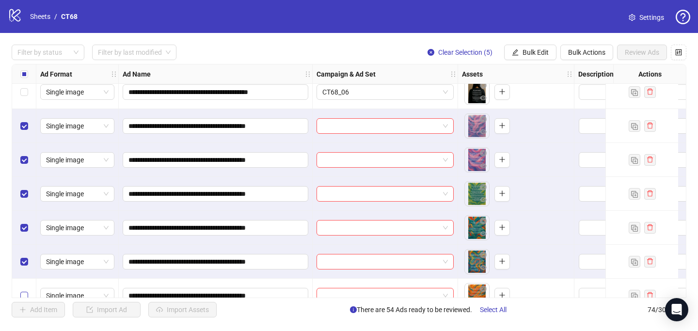
scroll to position [1867, 0]
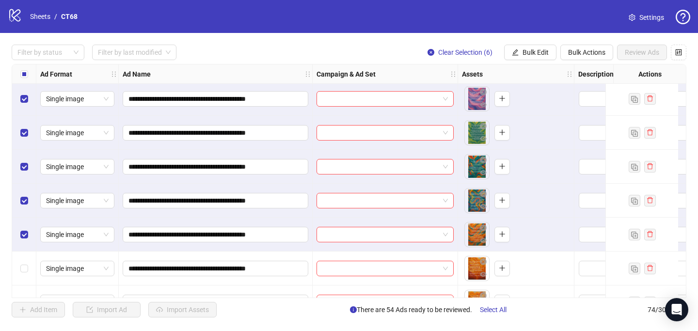
click at [23, 262] on div "Select row 61" at bounding box center [24, 268] width 24 height 34
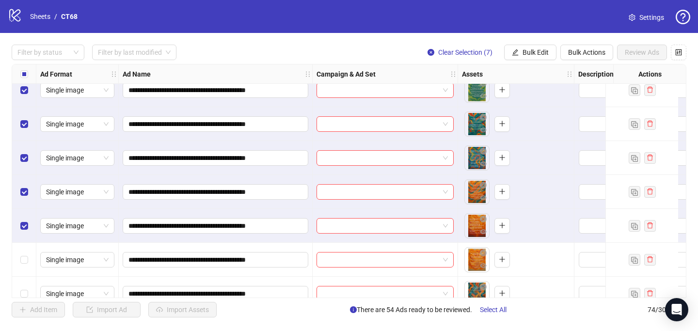
scroll to position [1970, 0]
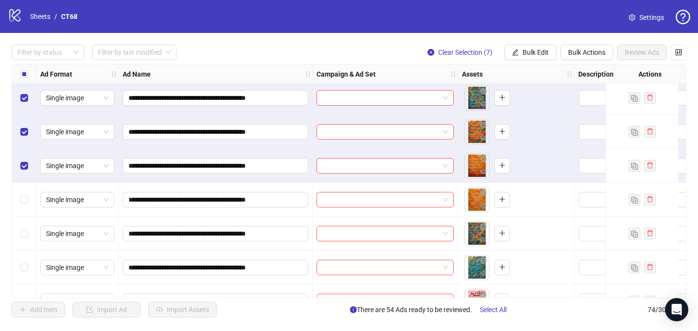
click at [17, 200] on div "Select row 62" at bounding box center [24, 200] width 24 height 34
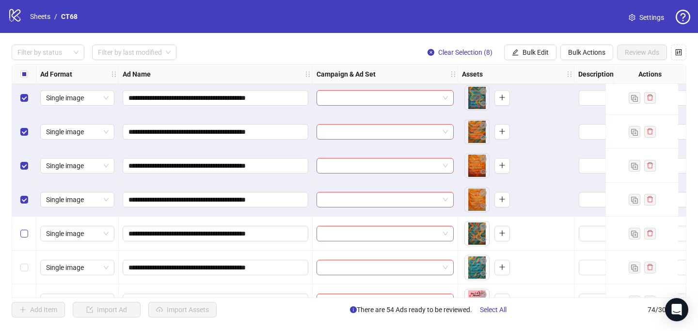
click at [22, 228] on label "Select row 63" at bounding box center [24, 233] width 8 height 11
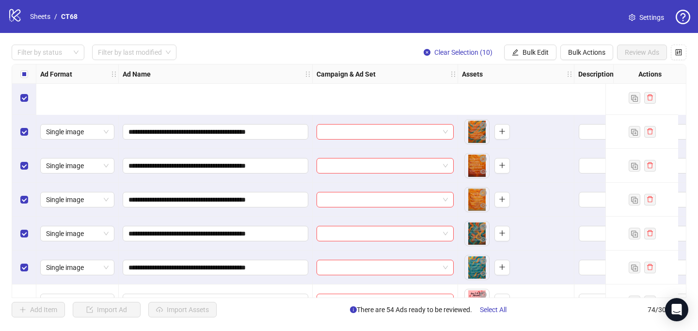
scroll to position [2079, 0]
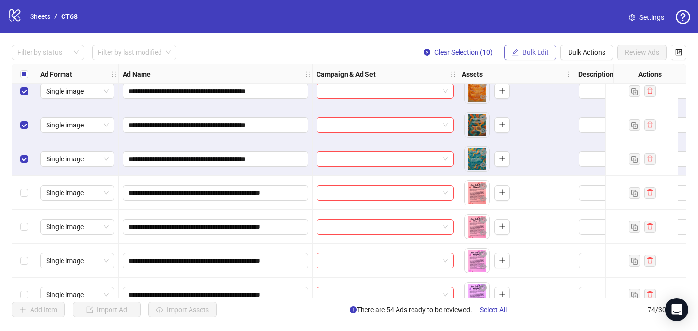
click at [529, 49] on span "Bulk Edit" at bounding box center [535, 52] width 26 height 8
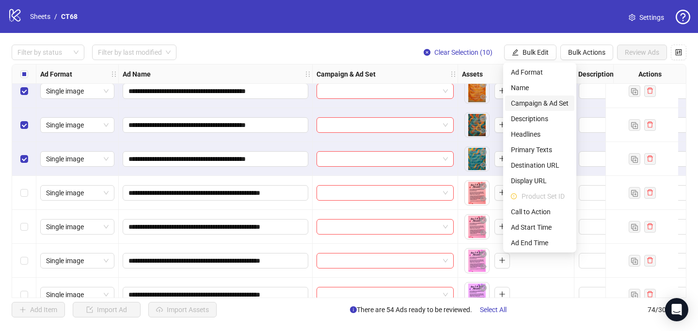
click at [528, 102] on span "Campaign & Ad Set" at bounding box center [540, 103] width 58 height 11
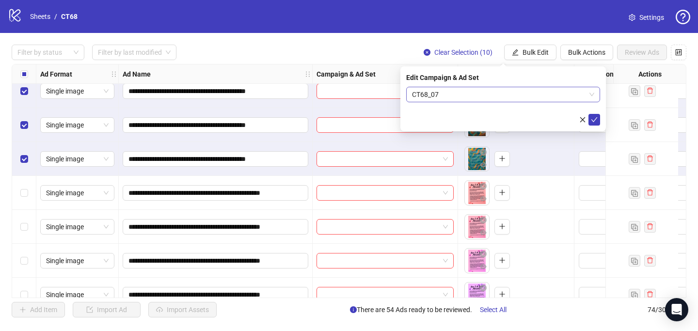
click at [481, 99] on span "CT68_07" at bounding box center [503, 94] width 182 height 15
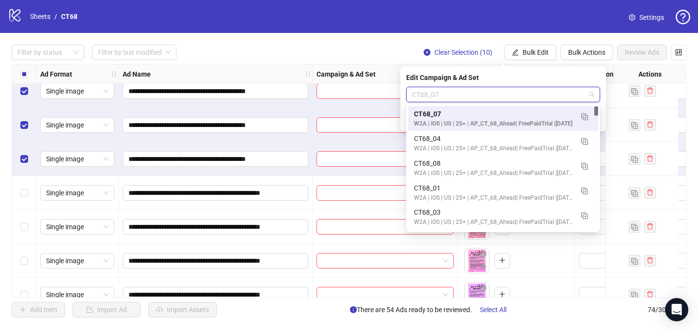
click at [506, 125] on div "W2A | iOS | US | 25+ | AP_CT_68_Ahead| FreePaidTrial |2025-09-28" at bounding box center [493, 123] width 159 height 9
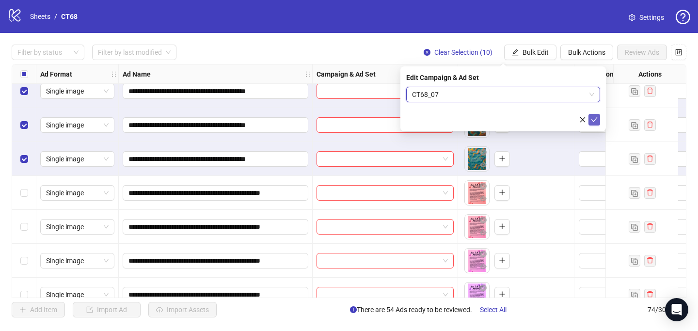
click at [593, 119] on icon "check" at bounding box center [594, 119] width 7 height 7
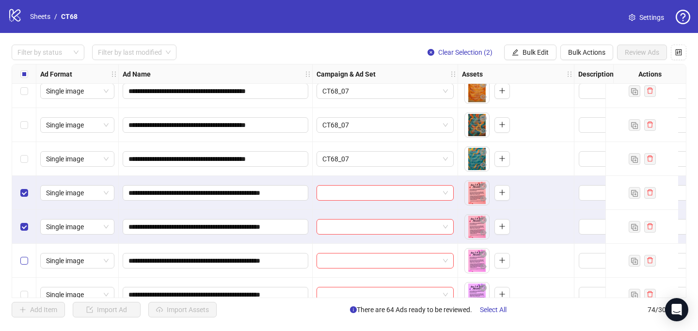
click at [26, 256] on label "Select row 67" at bounding box center [24, 260] width 8 height 11
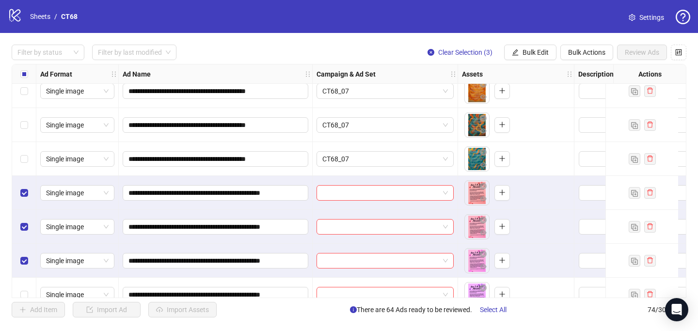
scroll to position [2126, 0]
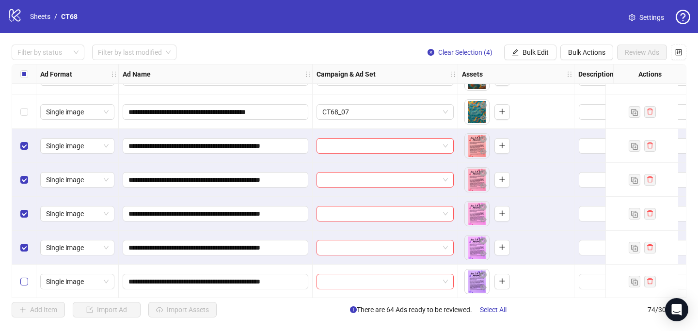
click at [25, 277] on label "Select row 69" at bounding box center [24, 281] width 8 height 11
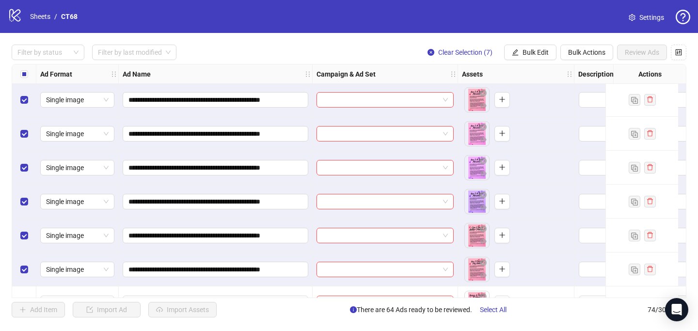
scroll to position [2277, 0]
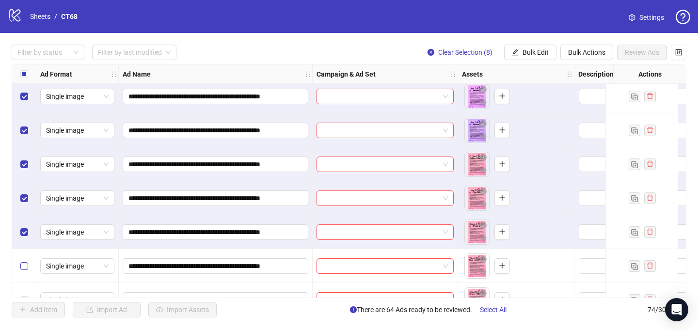
click at [26, 261] on label "Select row 73" at bounding box center [24, 266] width 8 height 11
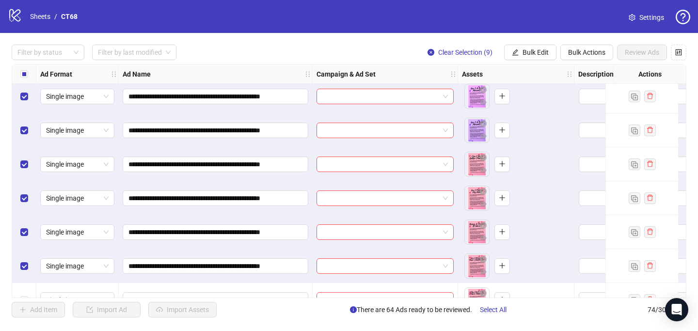
scroll to position [2300, 0]
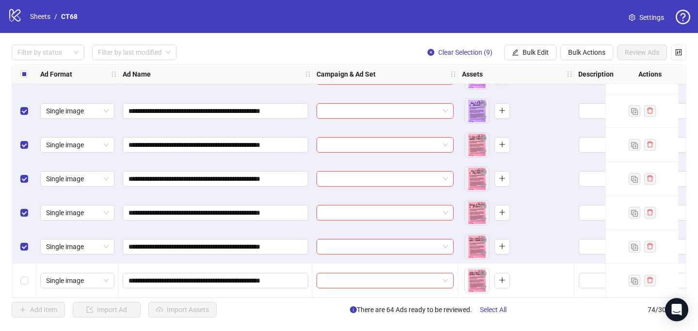
click at [23, 270] on div "Select row 74" at bounding box center [24, 281] width 24 height 34
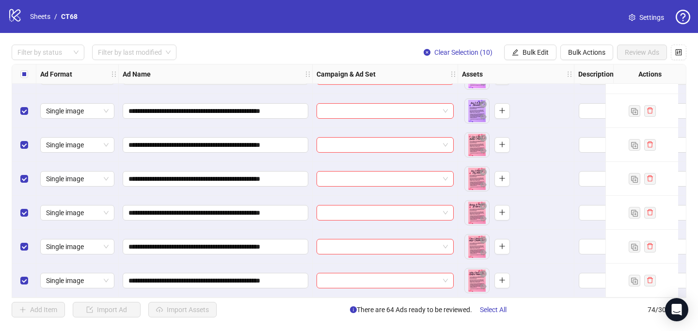
click at [537, 43] on div "**********" at bounding box center [349, 181] width 698 height 296
click at [533, 49] on span "Bulk Edit" at bounding box center [535, 52] width 26 height 8
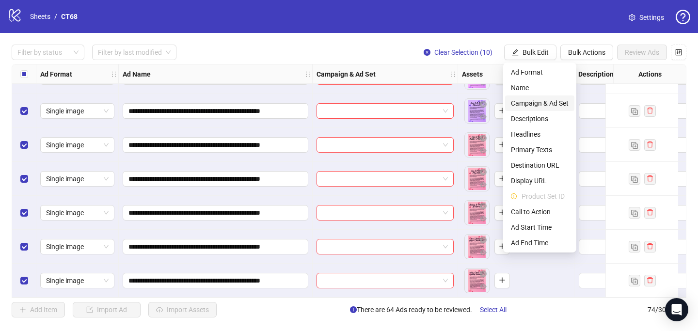
click at [542, 102] on span "Campaign & Ad Set" at bounding box center [540, 103] width 58 height 11
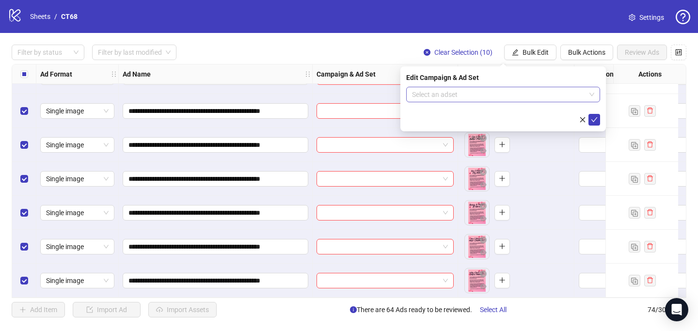
click at [484, 97] on input "search" at bounding box center [498, 94] width 173 height 15
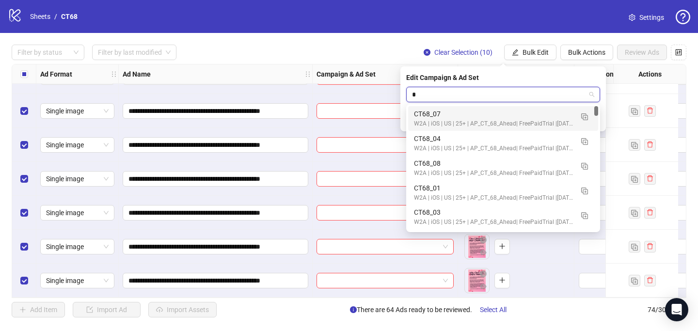
type input "**"
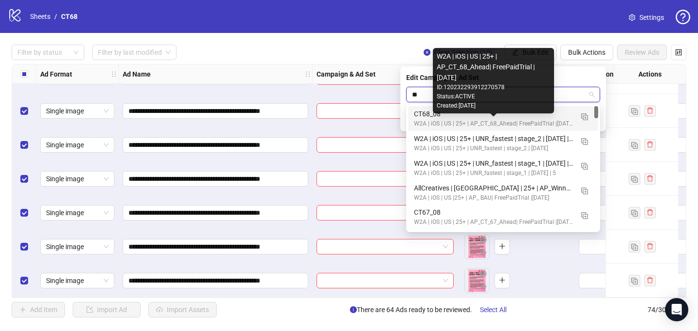
click at [492, 121] on div "W2A | iOS | US | 25+ | AP_CT_68_Ahead| FreePaidTrial |2025-09-28" at bounding box center [493, 123] width 159 height 9
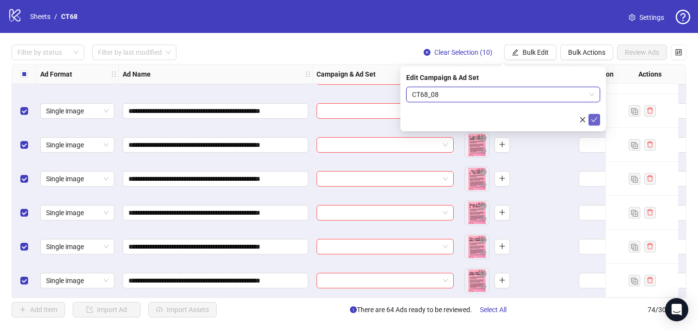
click at [594, 119] on icon "check" at bounding box center [594, 119] width 7 height 7
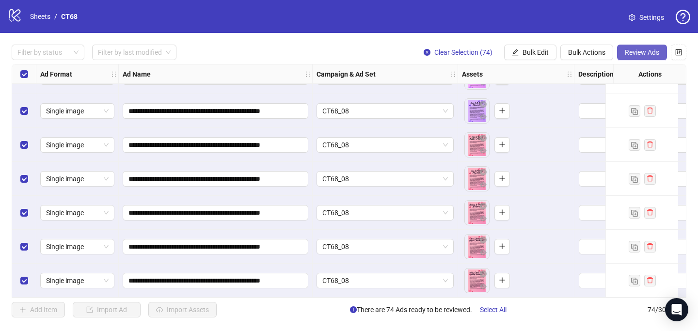
click at [631, 49] on span "Review Ads" at bounding box center [642, 52] width 34 height 8
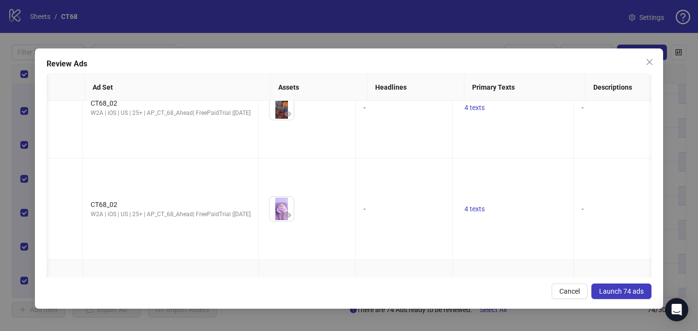
scroll to position [0, 0]
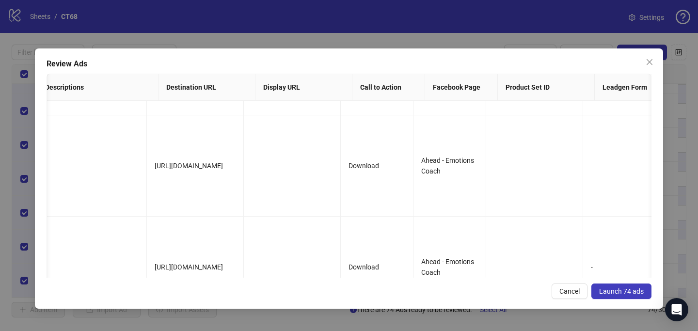
click at [622, 290] on span "Launch 74 ads" at bounding box center [621, 291] width 45 height 8
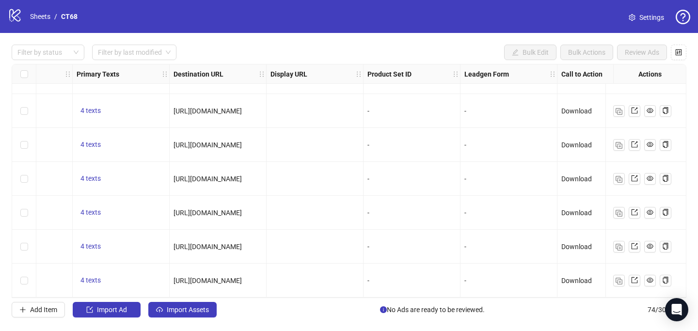
scroll to position [2300, 890]
